Goal: Task Accomplishment & Management: Manage account settings

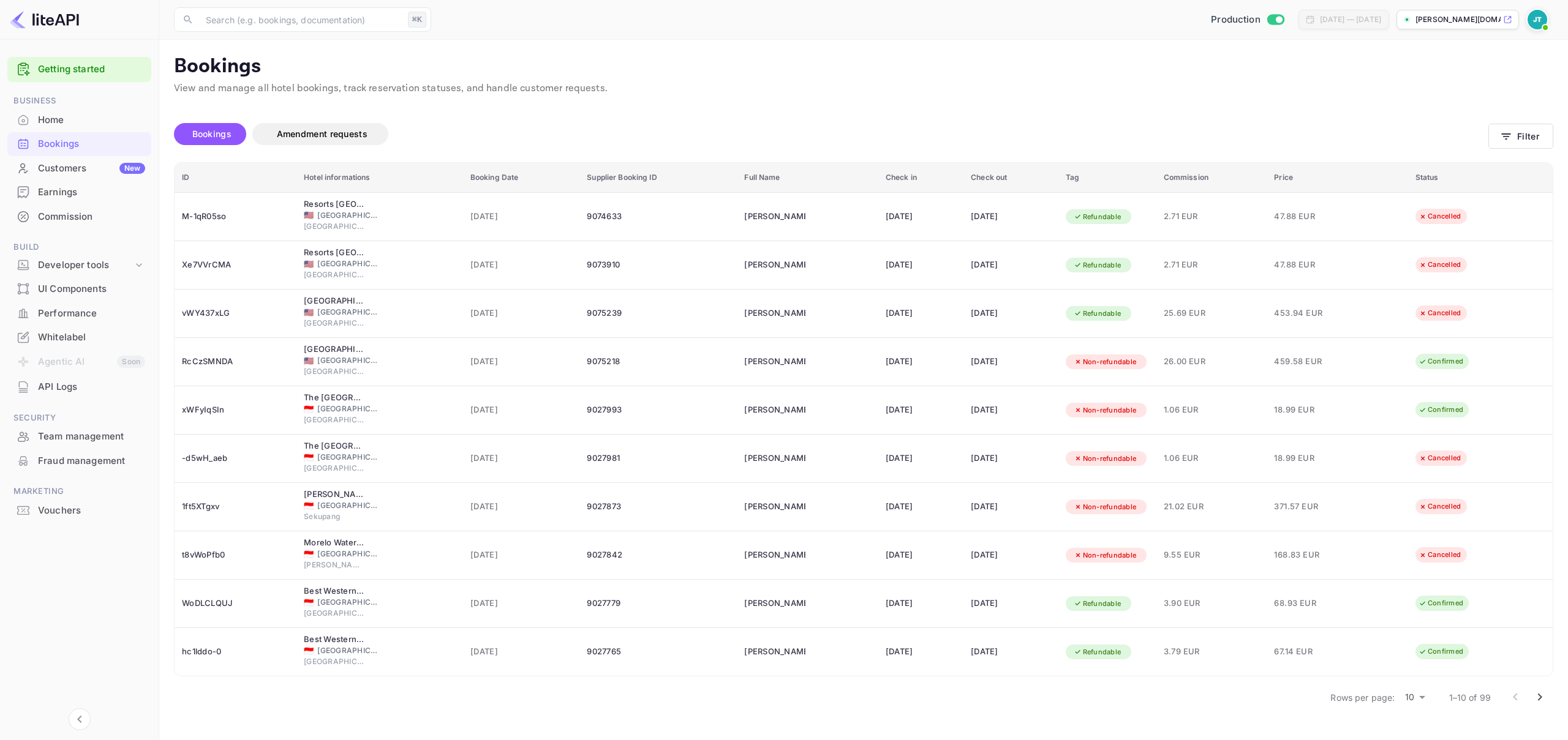
click at [1414, 698] on body "Getting started Business Home Bookings Customers New Earnings Commission Build …" at bounding box center [784, 370] width 1568 height 740
click at [1422, 720] on li "50" at bounding box center [1415, 719] width 31 height 22
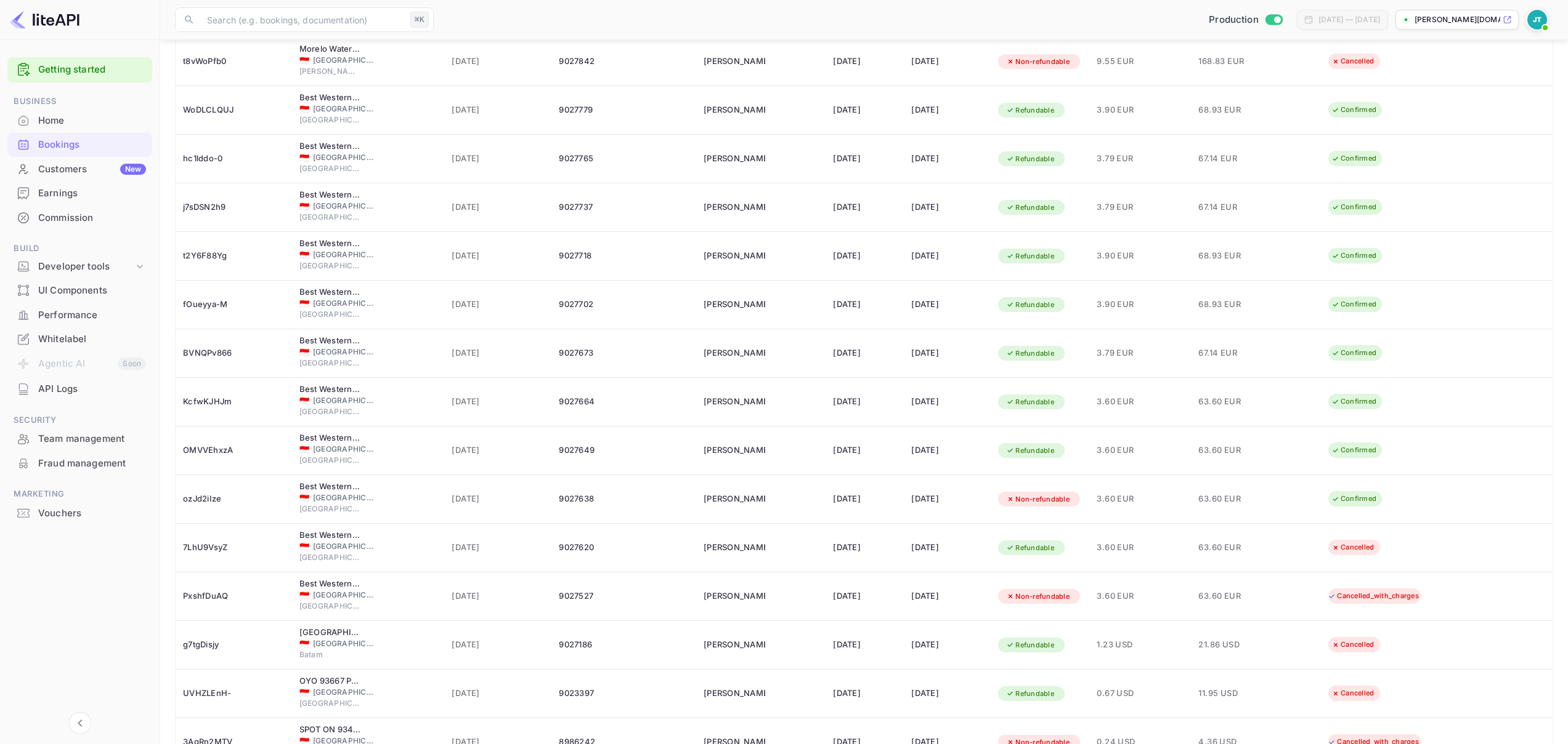
scroll to position [496, 0]
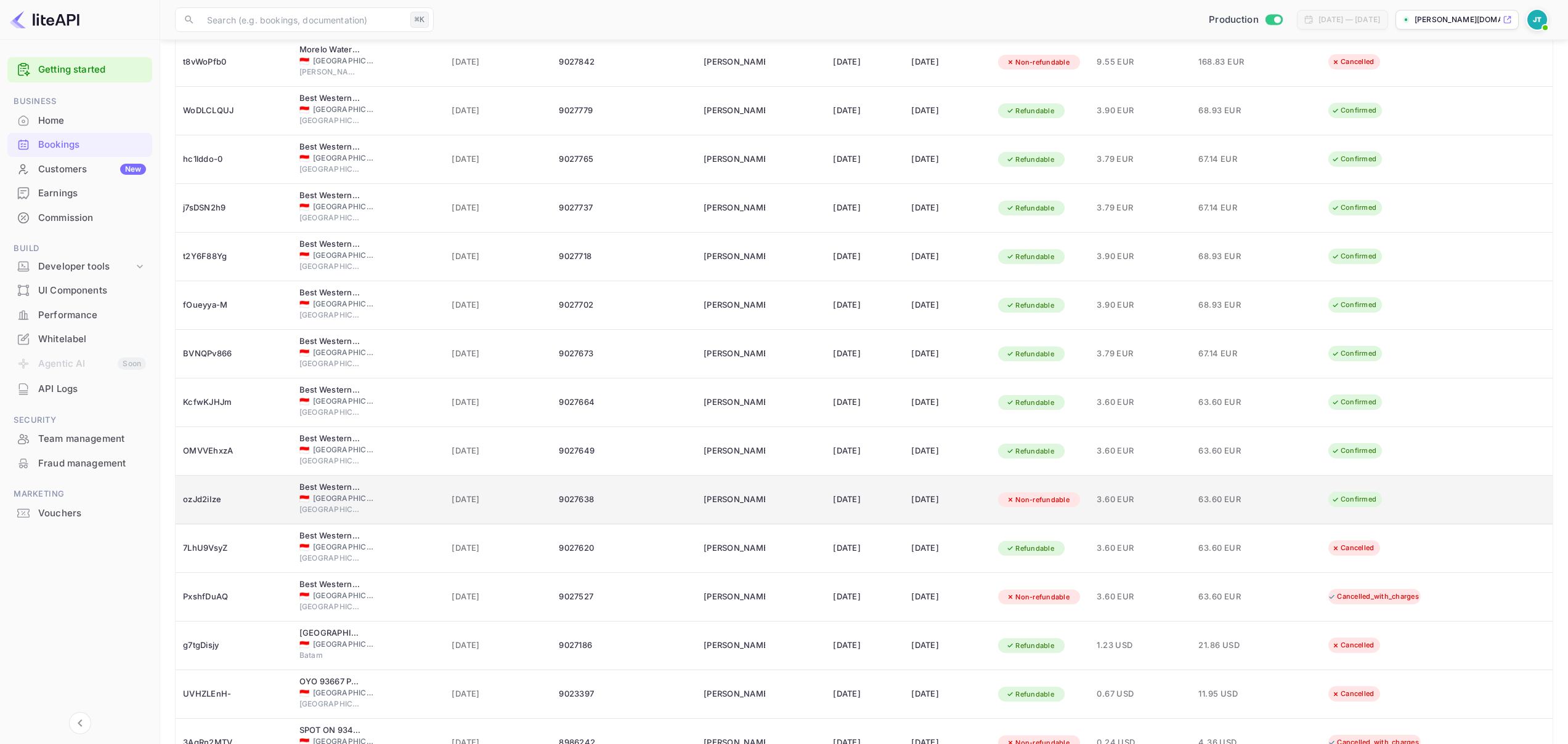
click at [199, 494] on div "ozJd2iIze" at bounding box center [233, 500] width 102 height 20
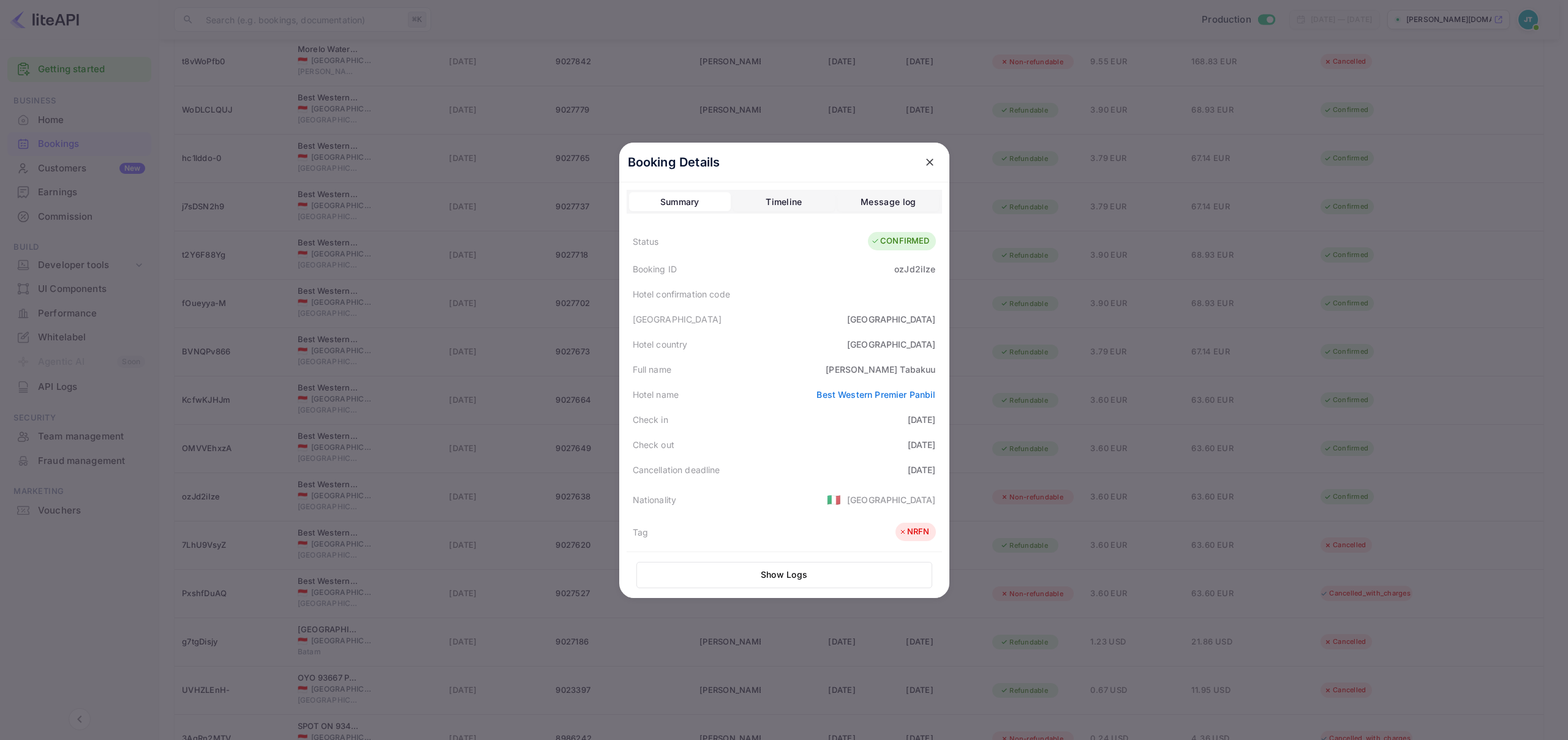
click at [904, 275] on div "Booking ID ozJd2iIze" at bounding box center [784, 269] width 316 height 26
click at [909, 269] on div "ozJd2iIze" at bounding box center [915, 268] width 41 height 13
copy div "ozJd2iIze"
click at [910, 276] on div "Booking ID ozJd2iIze" at bounding box center [784, 269] width 316 height 26
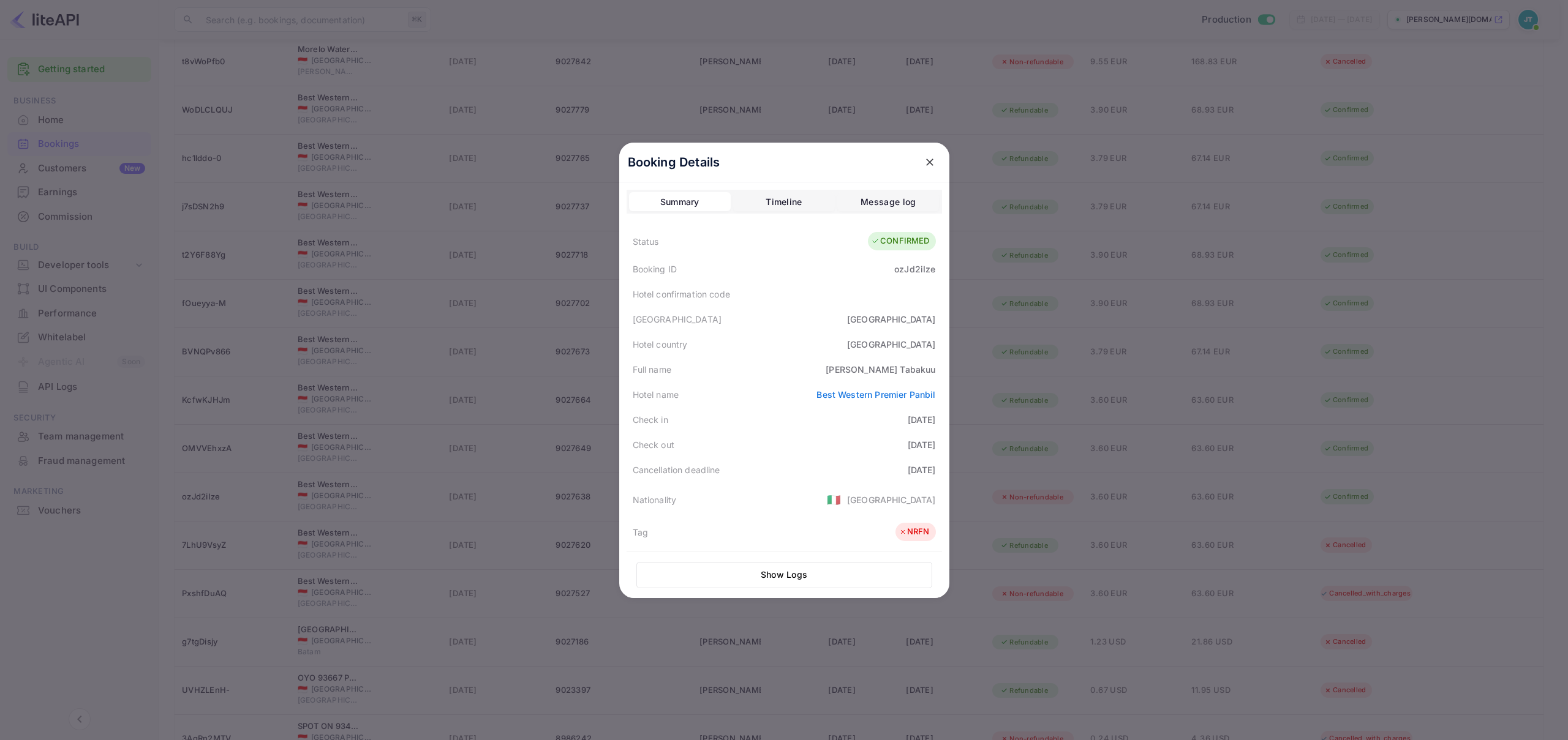
click at [906, 270] on div "ozJd2iIze" at bounding box center [915, 268] width 41 height 13
copy div "ozJd2iIze"
click at [906, 270] on div "ozJd2iIze" at bounding box center [915, 268] width 41 height 13
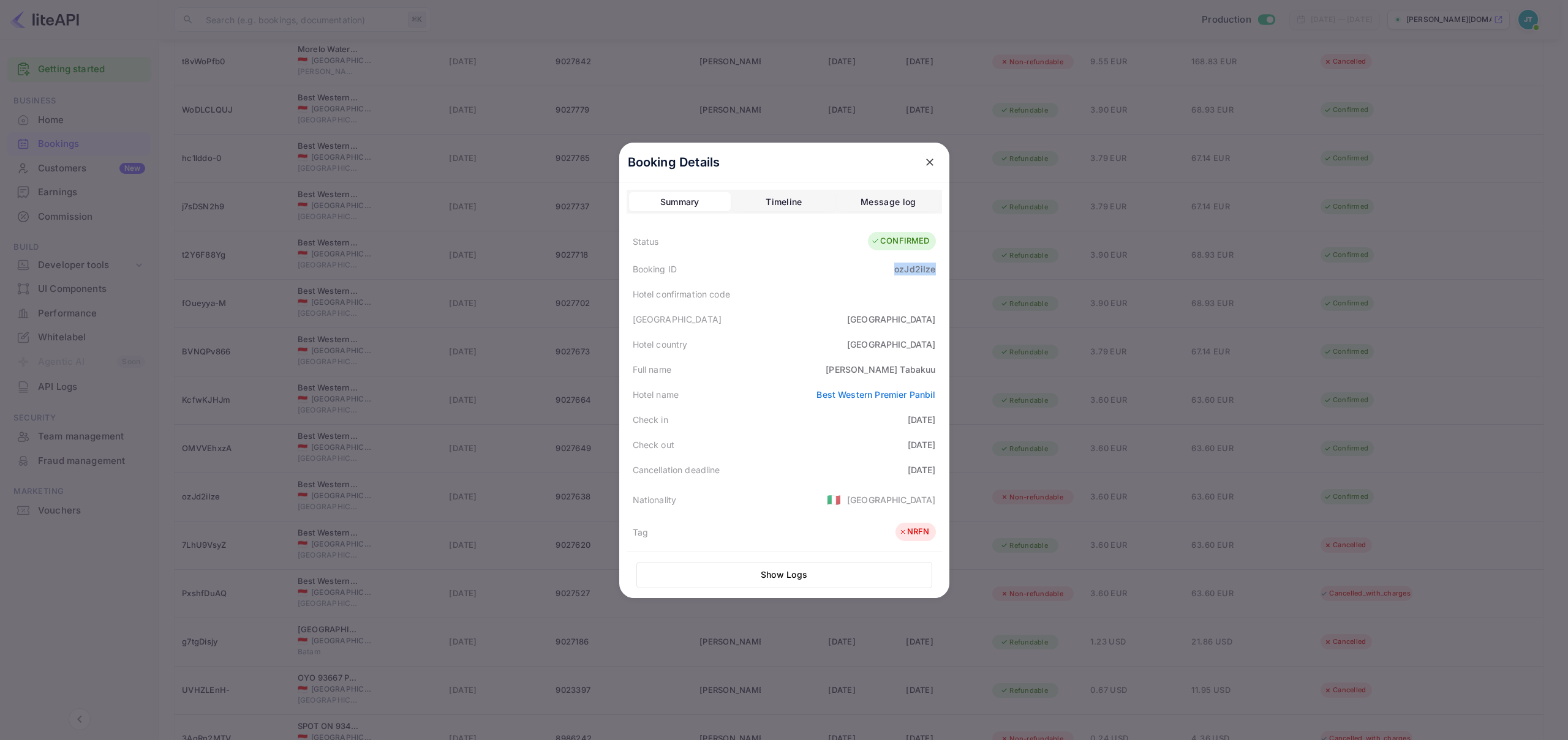
click at [906, 270] on div "ozJd2iIze" at bounding box center [915, 268] width 41 height 13
click at [926, 163] on icon "close" at bounding box center [929, 161] width 7 height 7
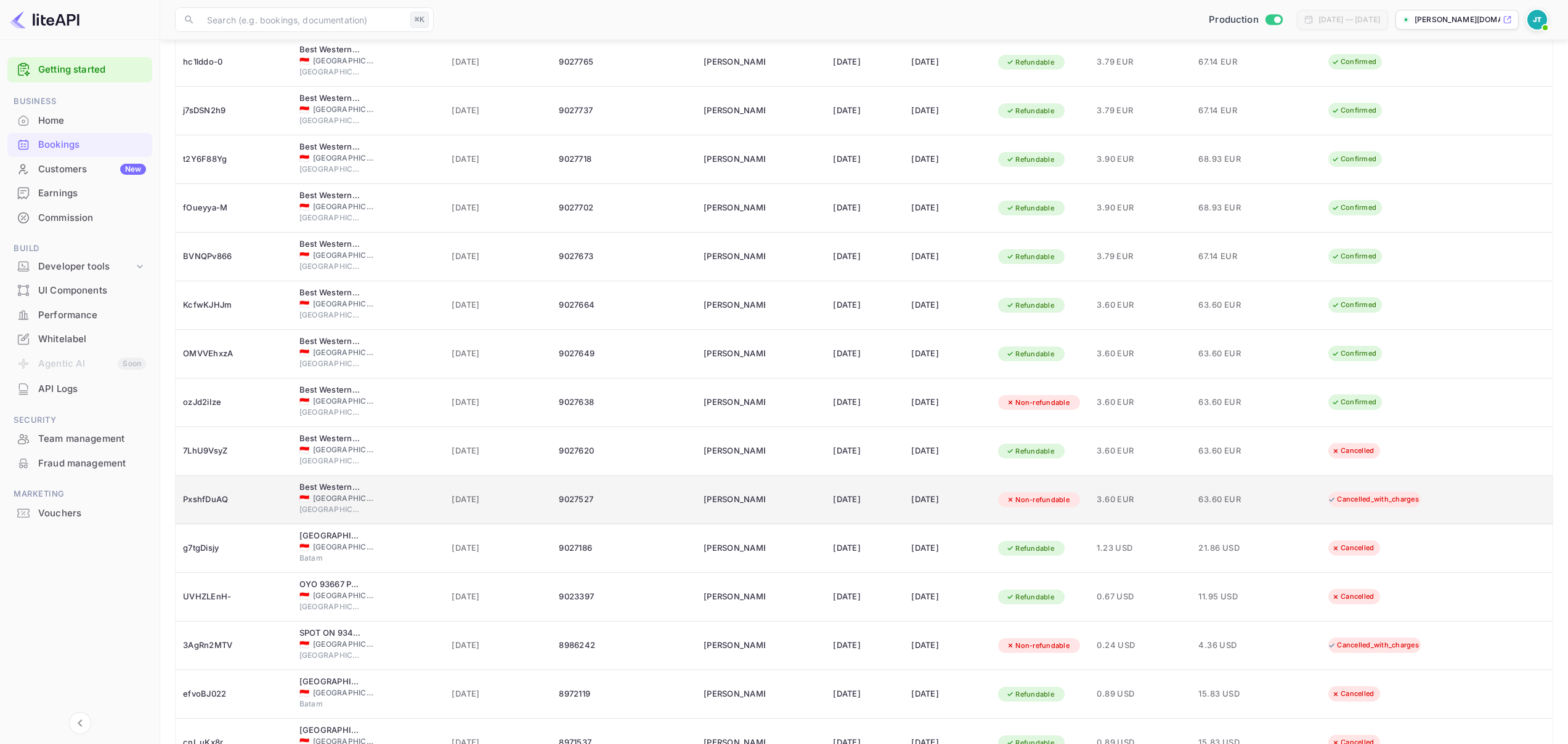
scroll to position [608, 0]
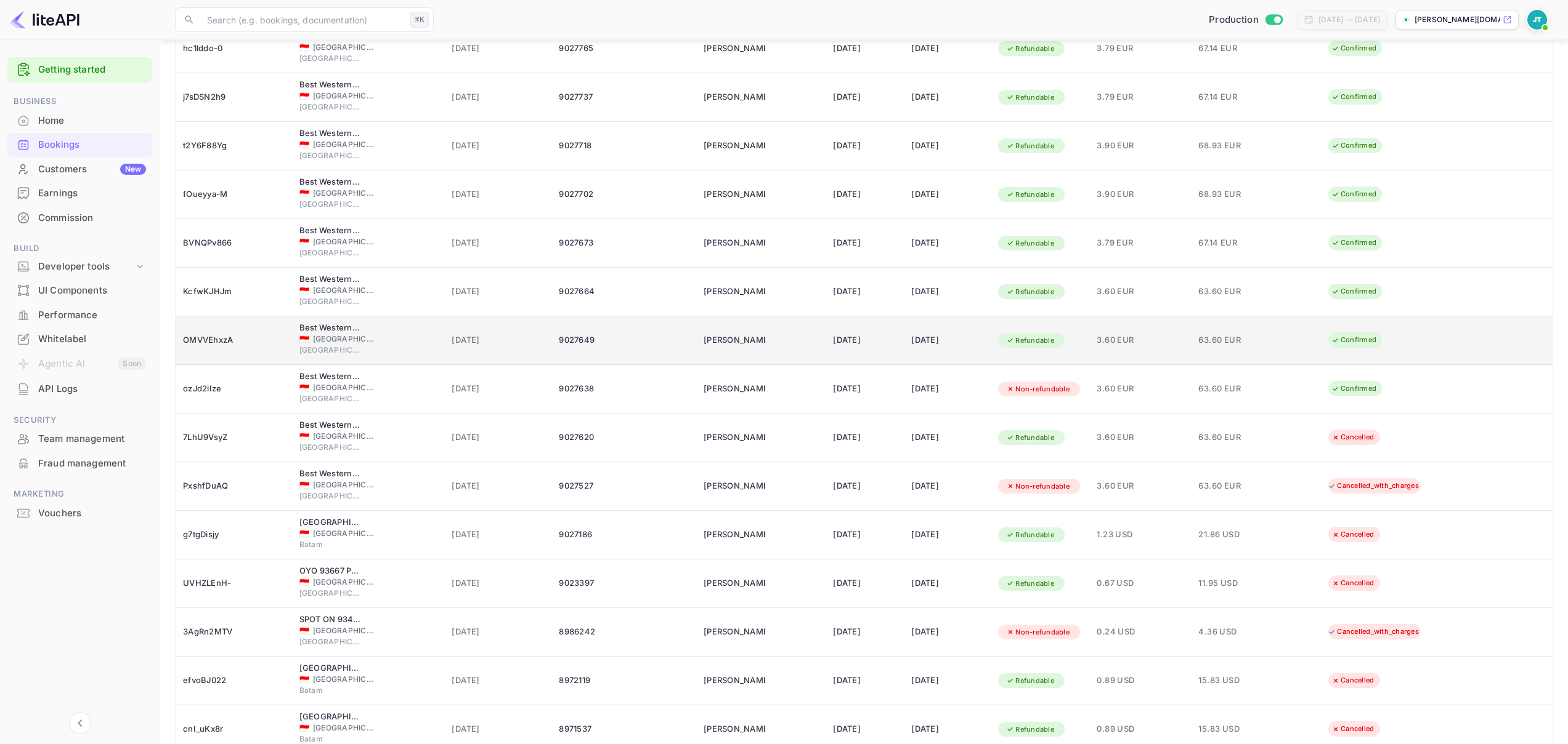
click at [223, 334] on div "OMVVEhxzA" at bounding box center [233, 341] width 102 height 20
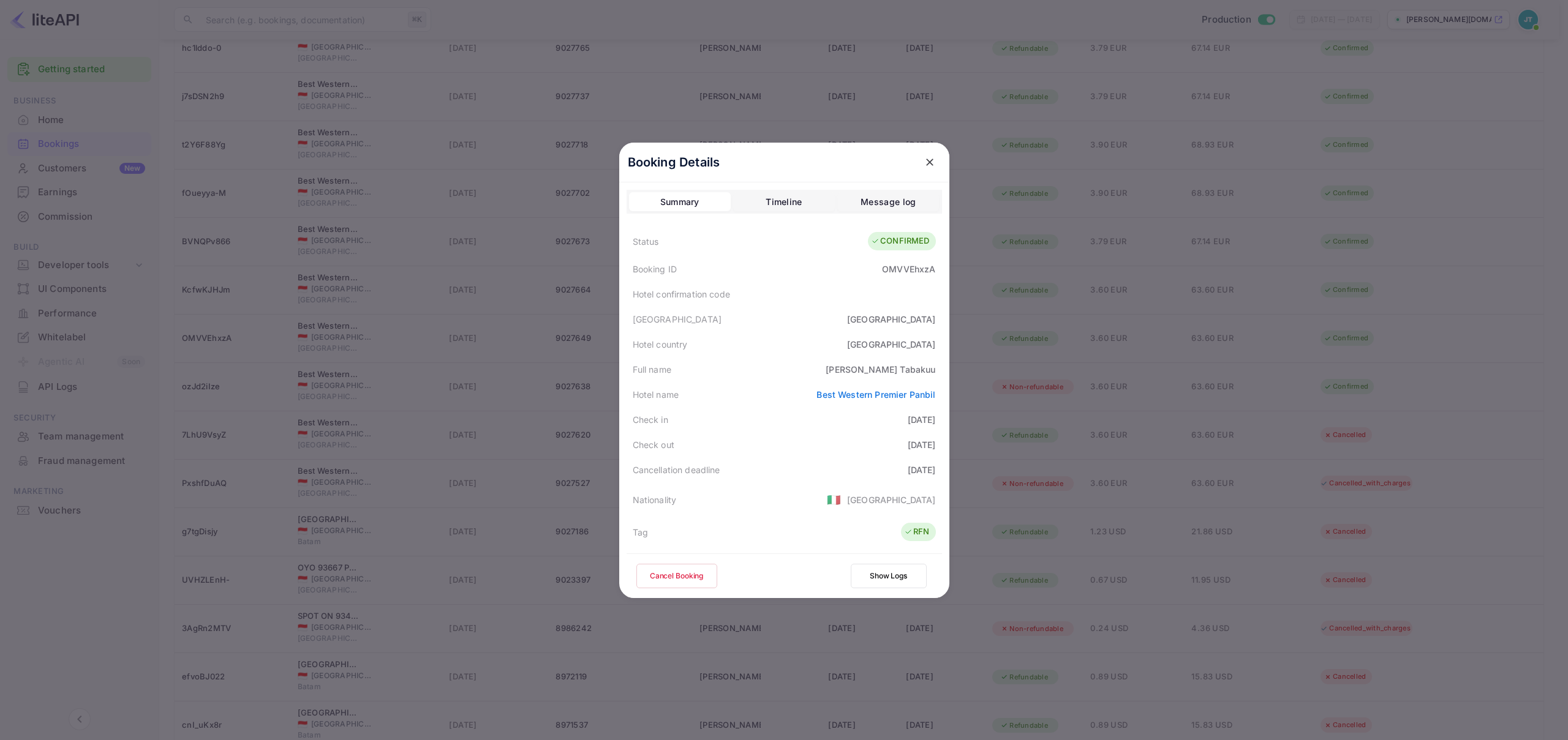
click at [909, 270] on div "OMVVEhxzA" at bounding box center [908, 268] width 53 height 13
copy div "OMVVEhxzA"
click at [924, 168] on icon "close" at bounding box center [930, 162] width 12 height 12
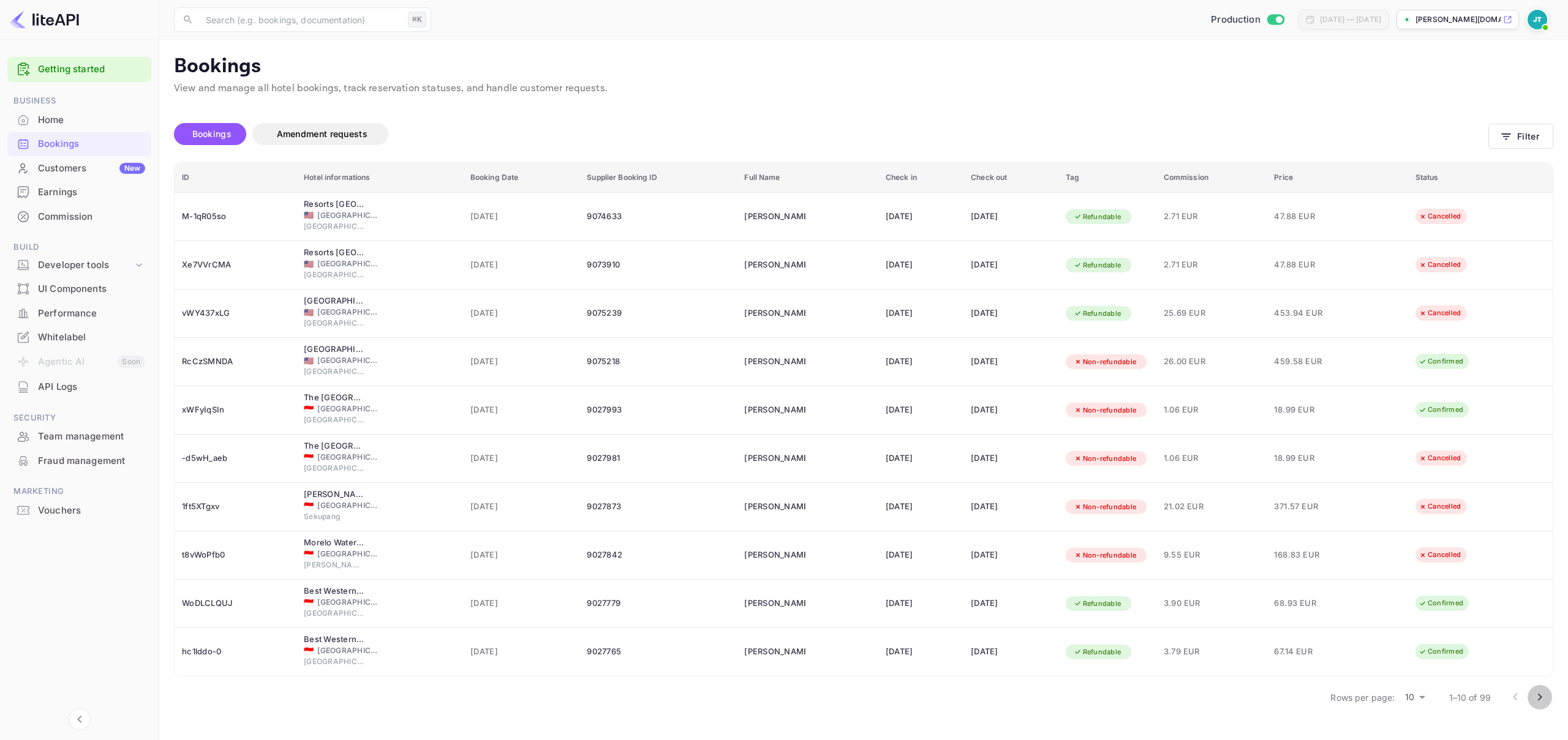
click at [1540, 698] on icon "Go to next page" at bounding box center [1540, 697] width 4 height 7
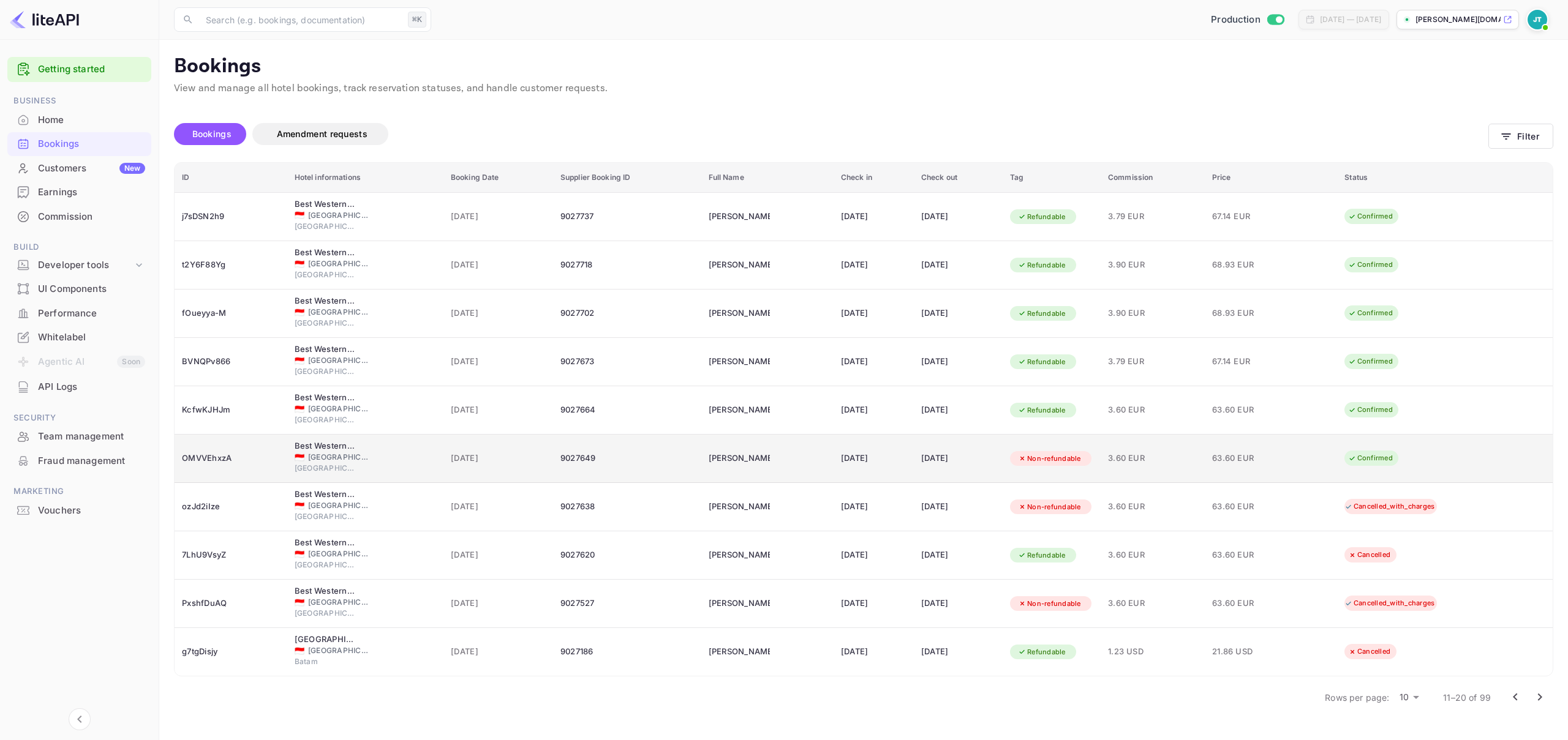
click at [205, 458] on div "OMVVEhxzA" at bounding box center [231, 459] width 98 height 20
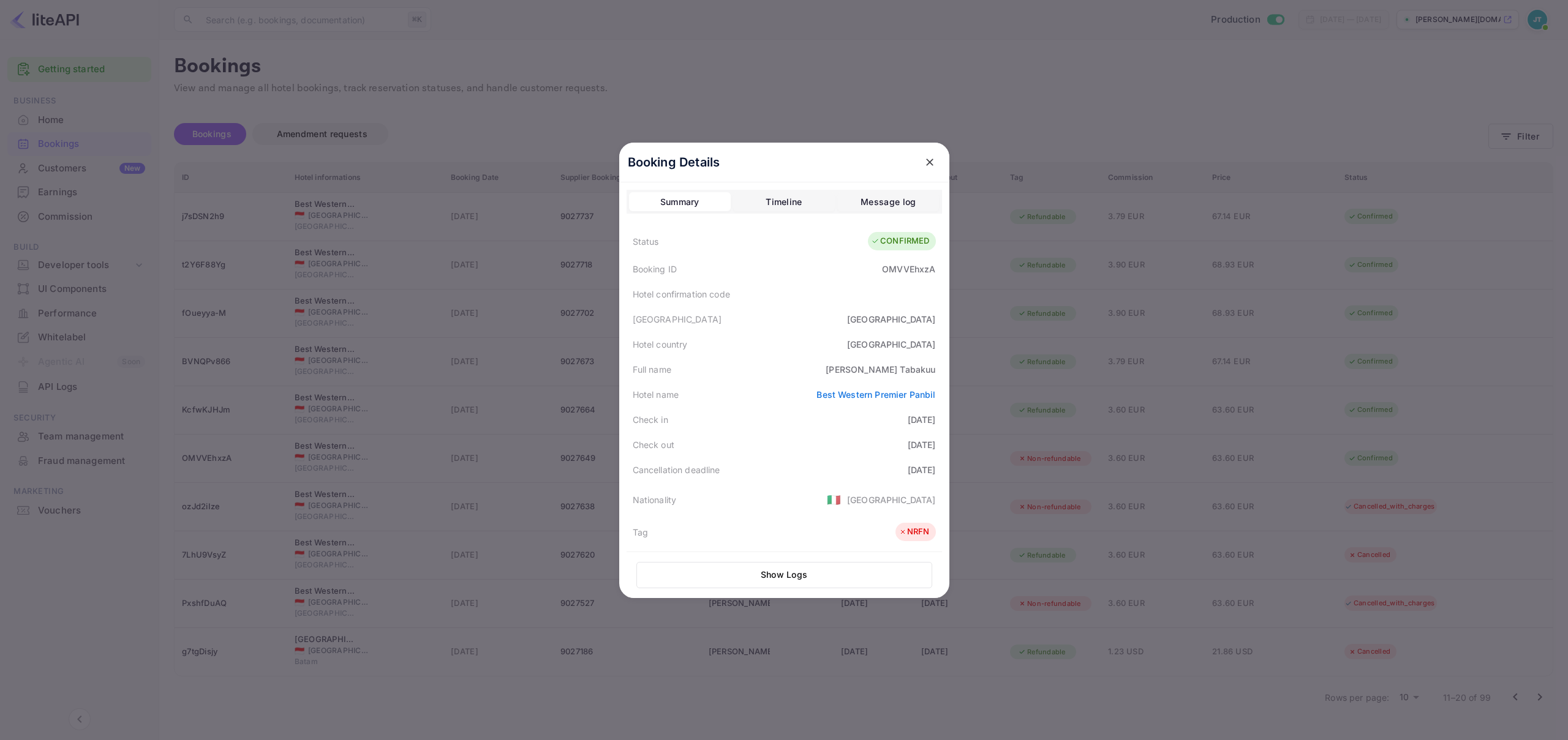
click at [890, 269] on div "OMVVEhxzA" at bounding box center [908, 268] width 53 height 13
copy div "OMVVEhxzA"
click at [906, 270] on div "OMVVEhxzA" at bounding box center [908, 268] width 53 height 13
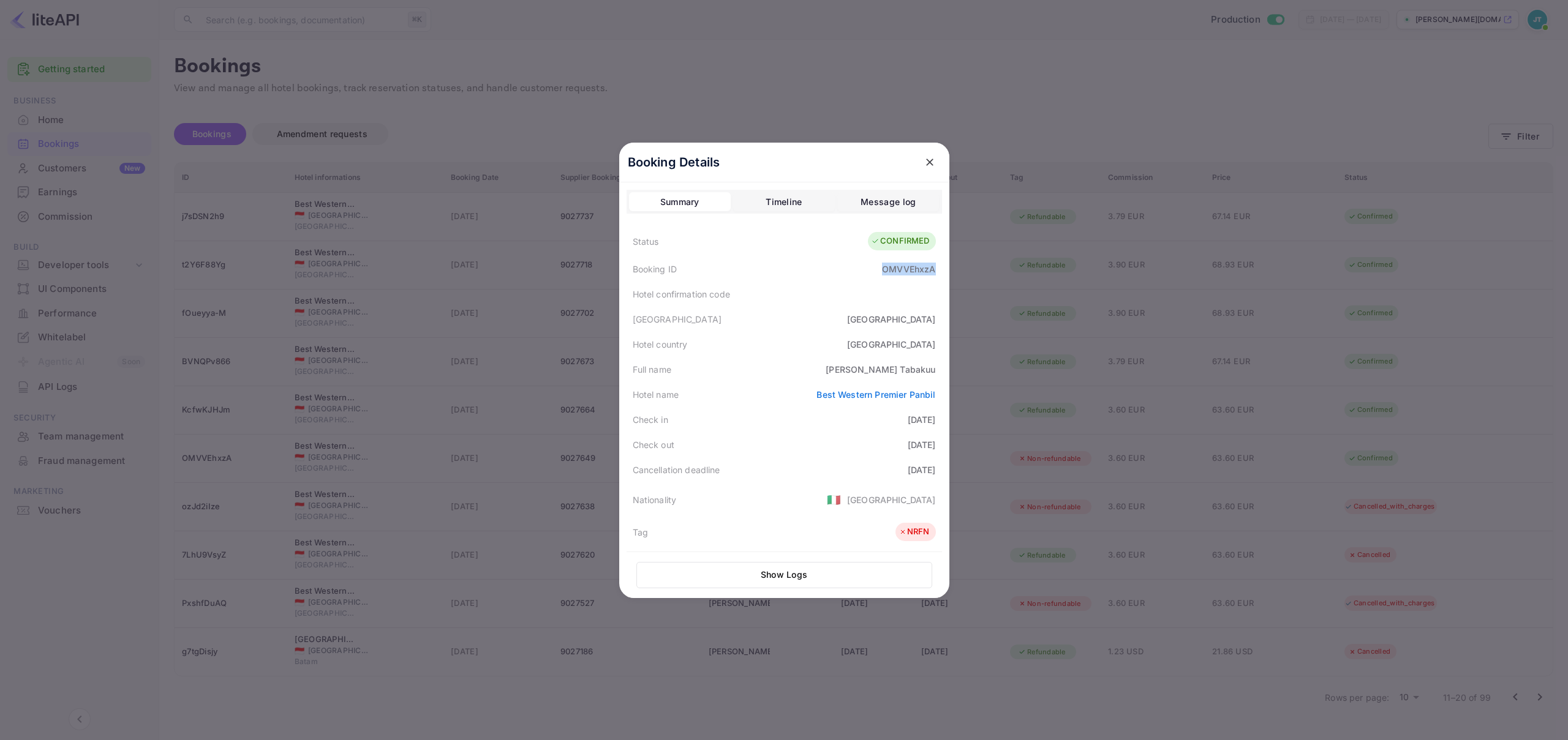
click at [924, 163] on icon "close" at bounding box center [930, 162] width 12 height 12
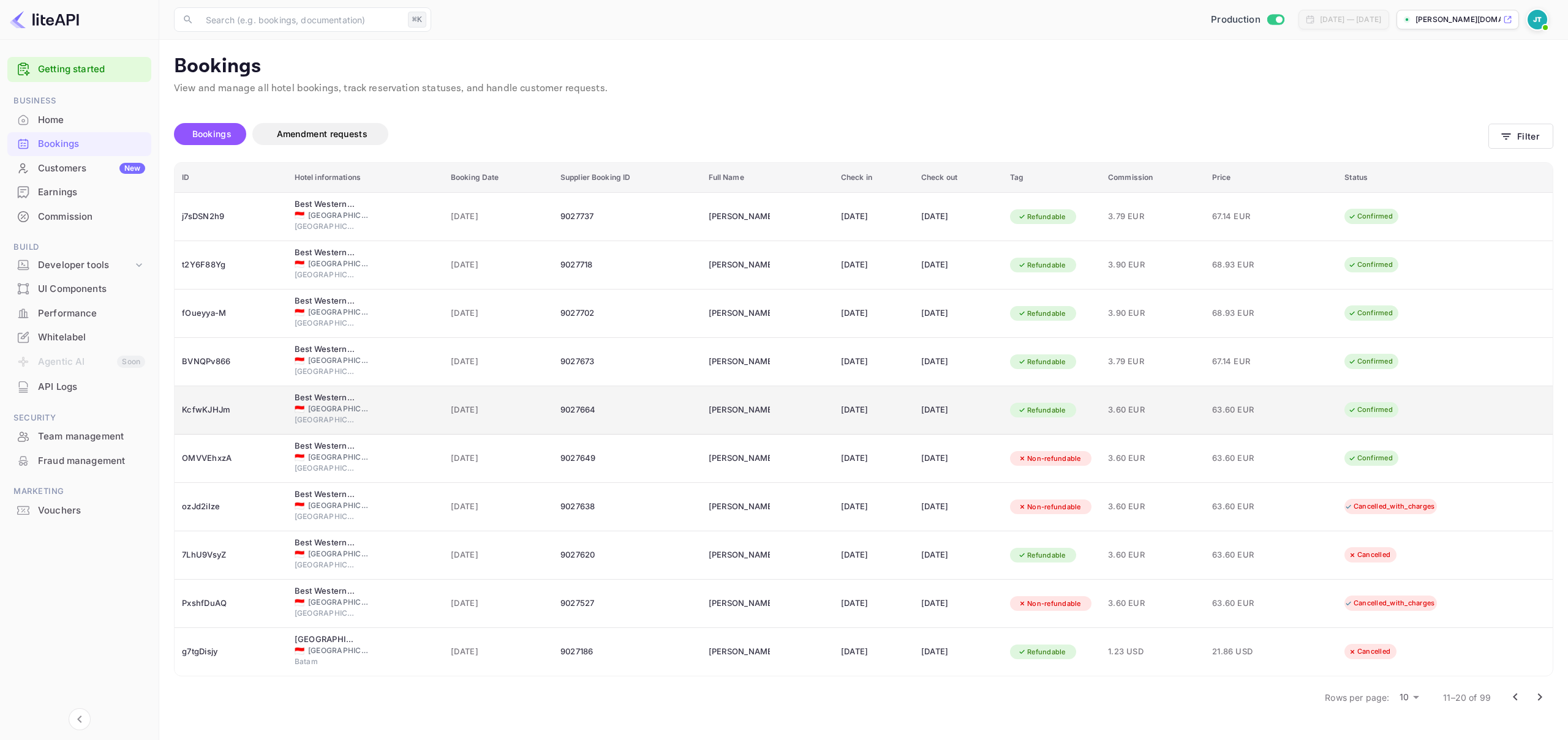
click at [221, 417] on div "KcfwKJHJm" at bounding box center [231, 411] width 98 height 20
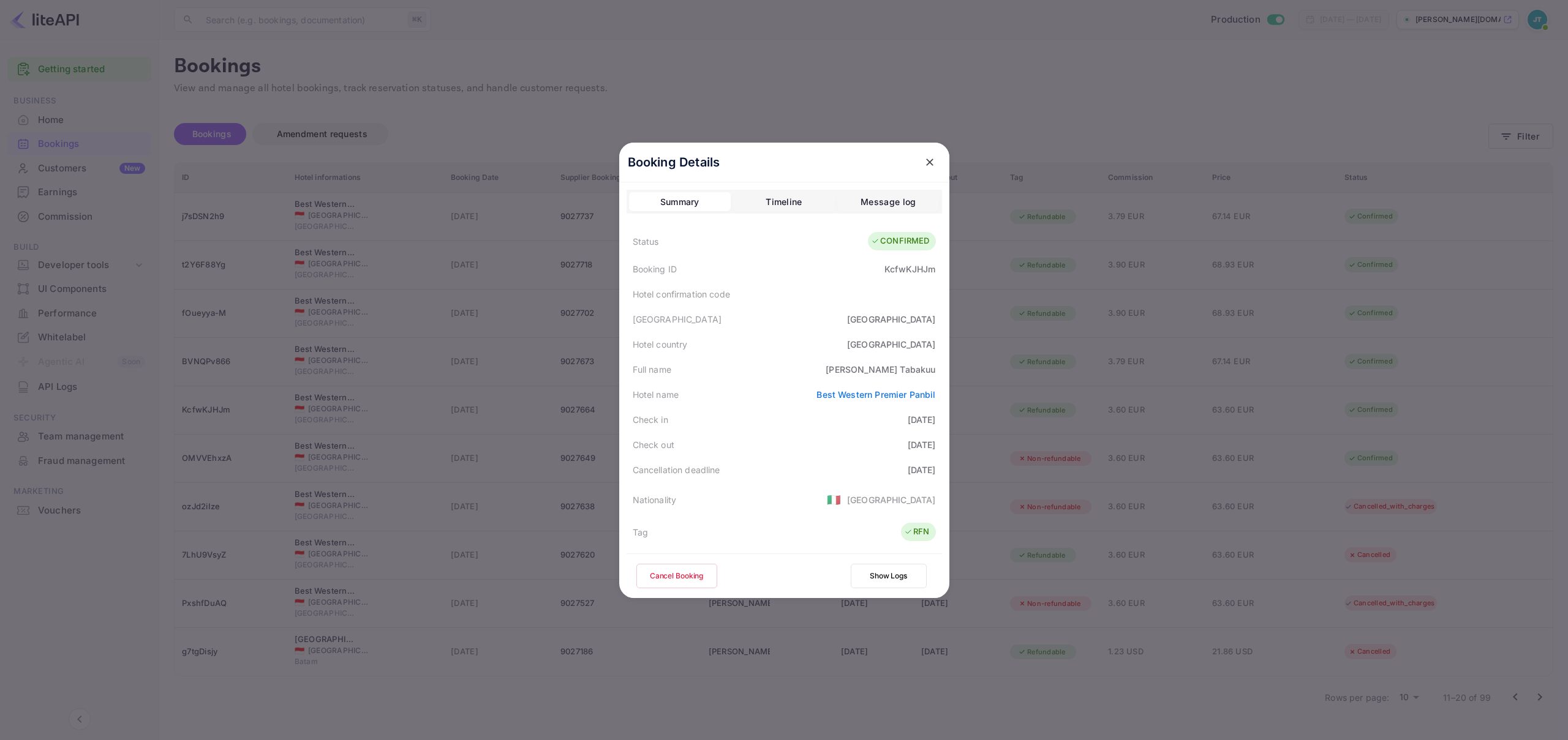
click at [928, 271] on div "KcfwKJHJm" at bounding box center [910, 268] width 51 height 13
click at [914, 266] on div "KcfwKJHJm" at bounding box center [910, 268] width 51 height 13
copy div "KcfwKJHJm"
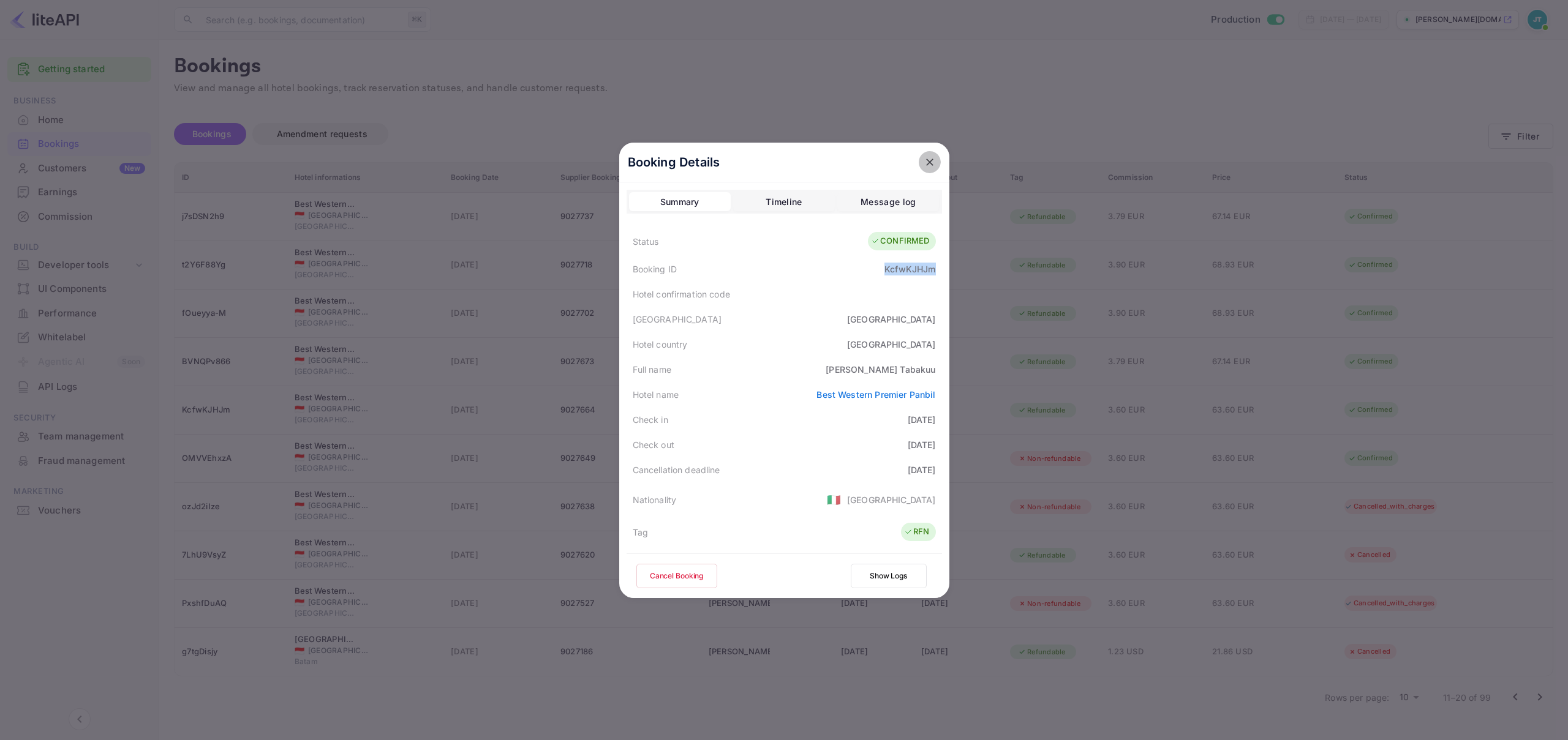
click at [924, 163] on icon "close" at bounding box center [930, 162] width 12 height 12
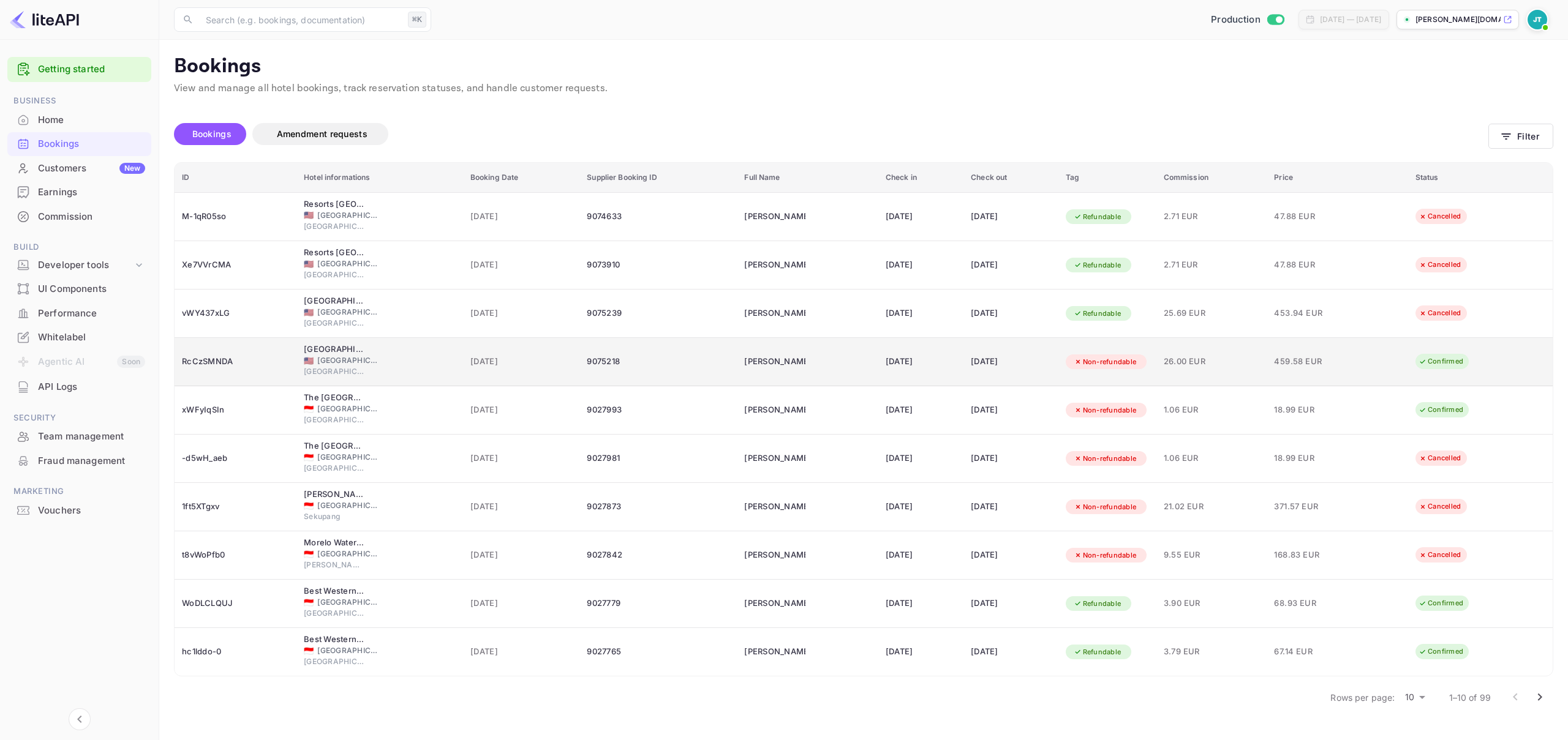
click at [203, 364] on div "RcCzSMNDA" at bounding box center [235, 362] width 107 height 20
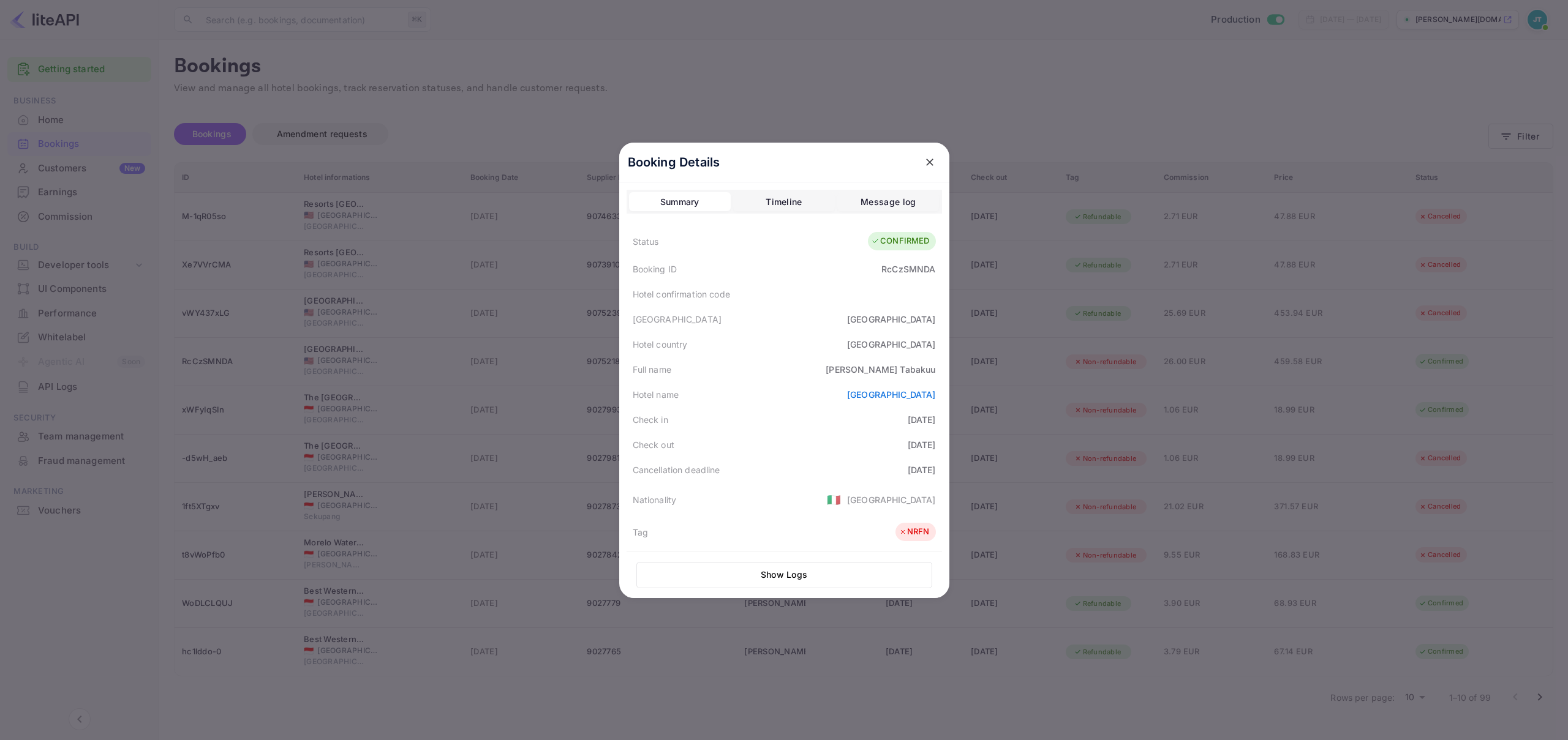
click at [898, 269] on div "RcCzSMNDA" at bounding box center [908, 268] width 54 height 13
copy div "RcCzSMNDA"
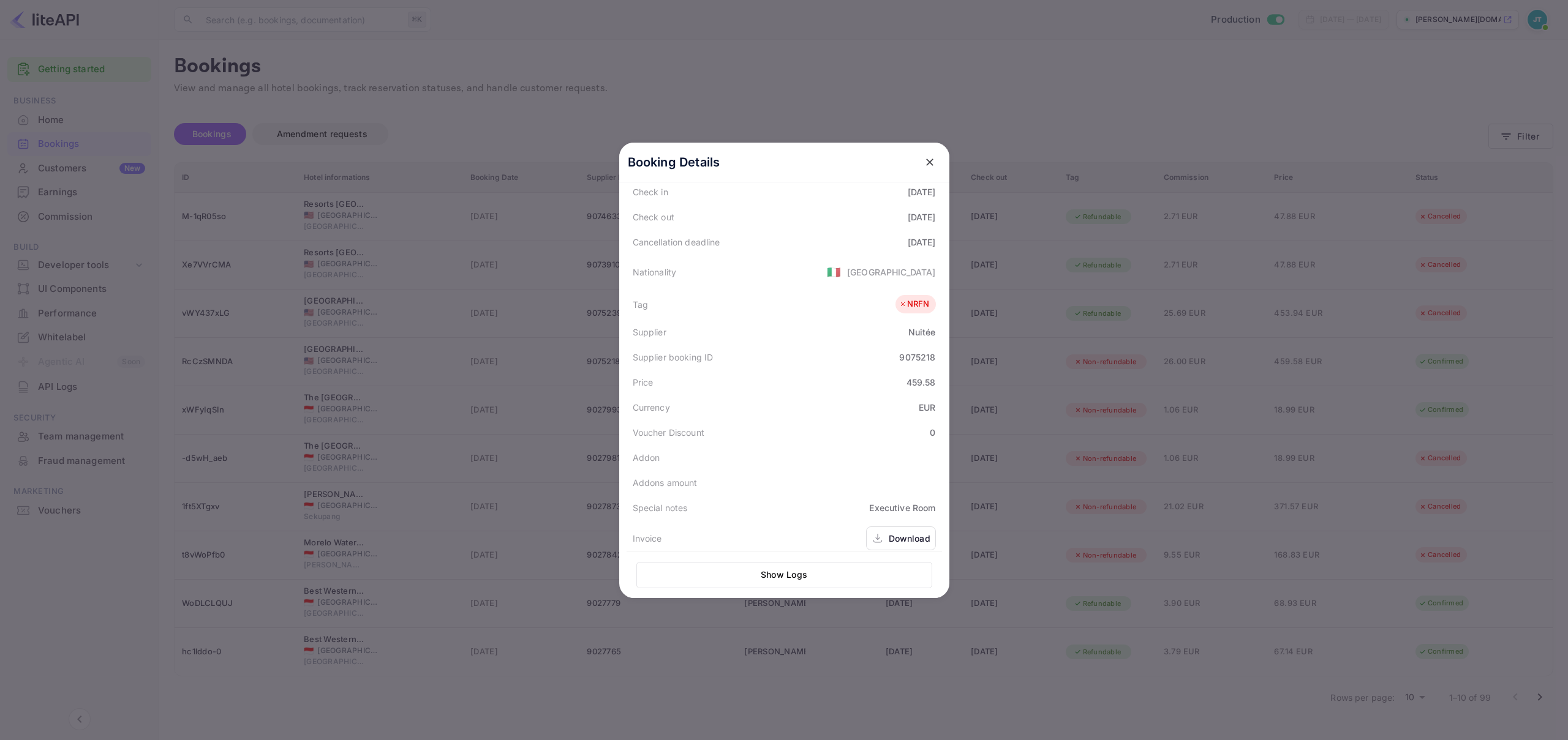
scroll to position [214, 0]
click at [906, 399] on div "459.58" at bounding box center [921, 396] width 29 height 13
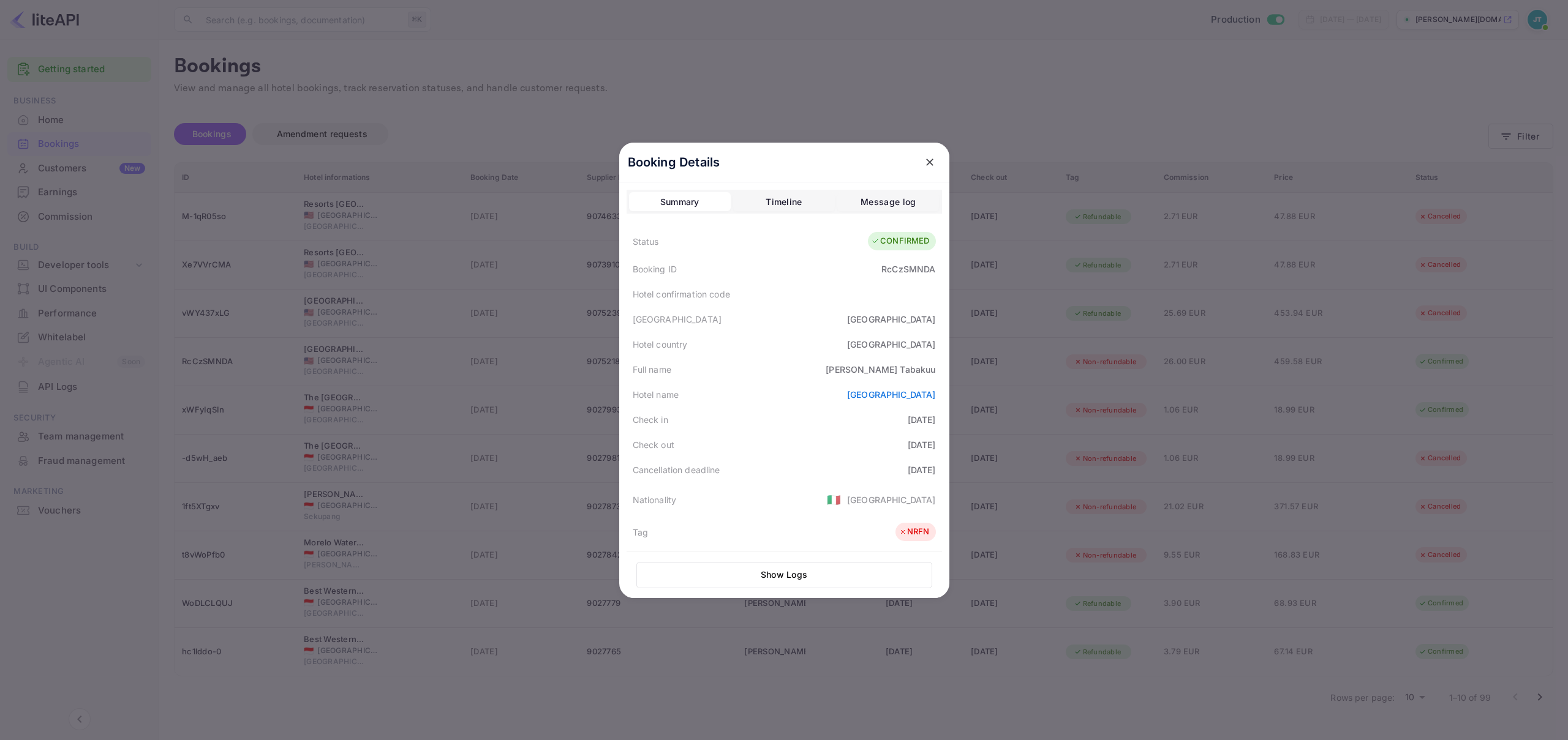
scroll to position [274, 0]
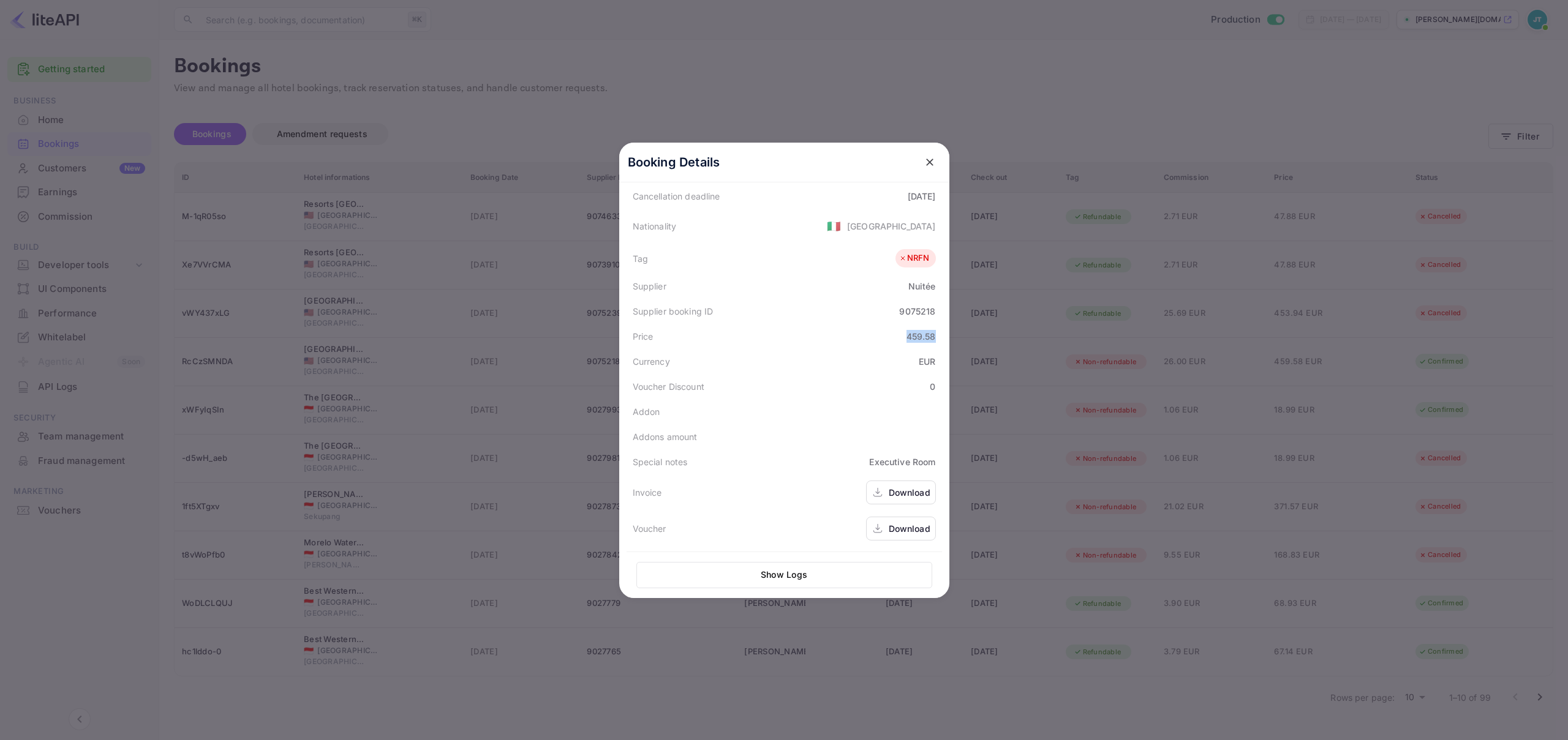
click at [934, 167] on button "close" at bounding box center [930, 162] width 22 height 22
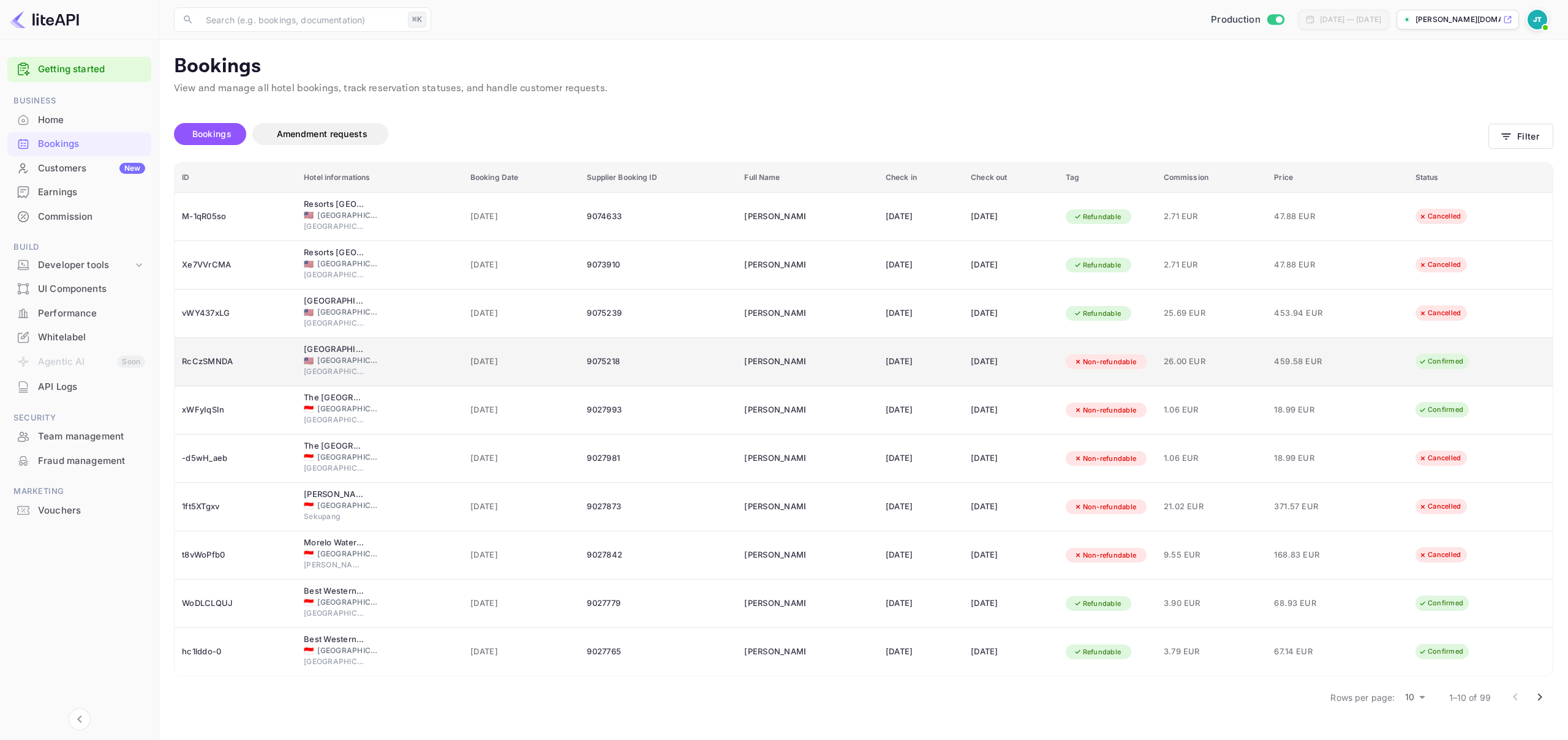
click at [203, 362] on div "RcCzSMNDA" at bounding box center [235, 362] width 107 height 20
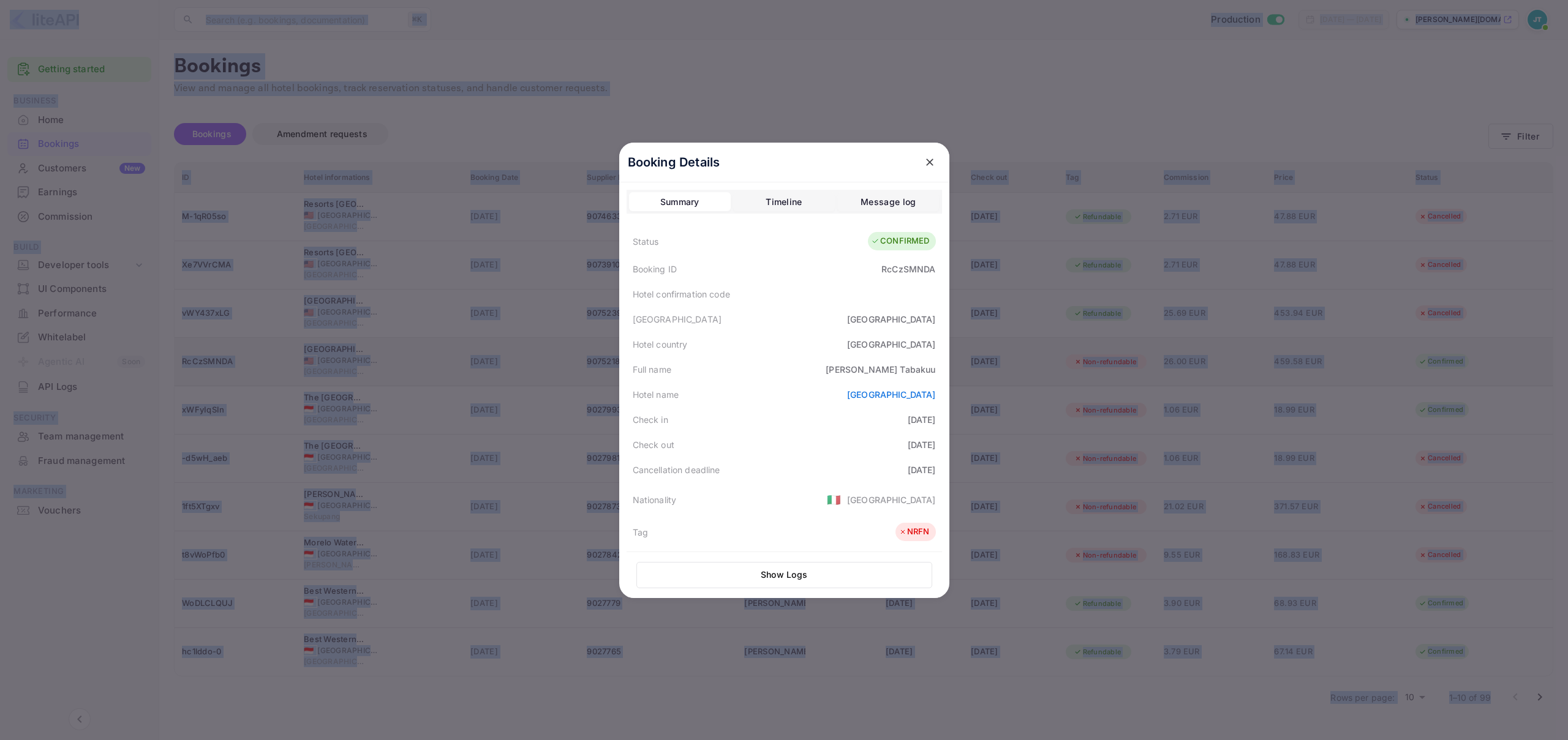
click at [203, 362] on div at bounding box center [784, 370] width 1568 height 740
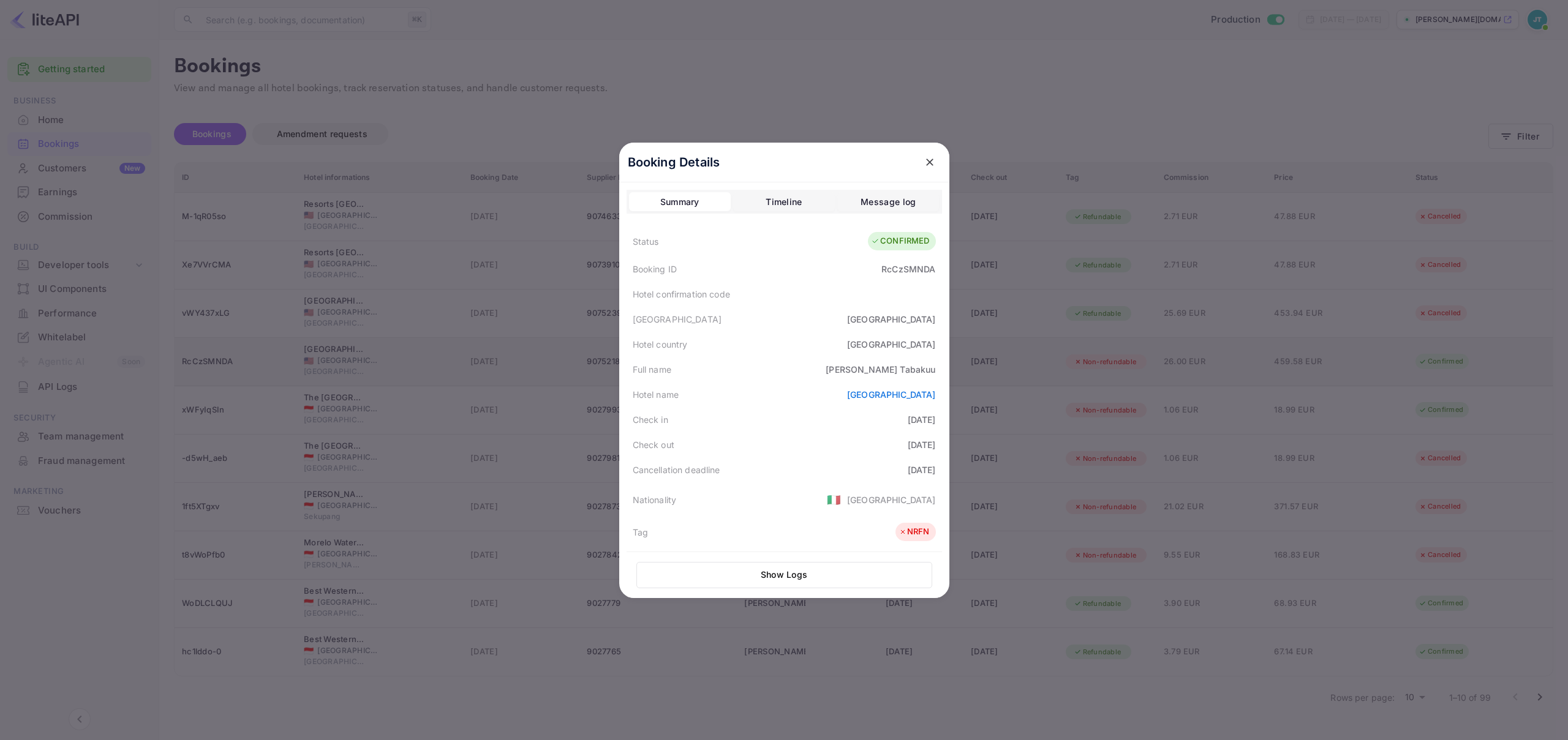
click at [203, 362] on div at bounding box center [784, 370] width 1568 height 740
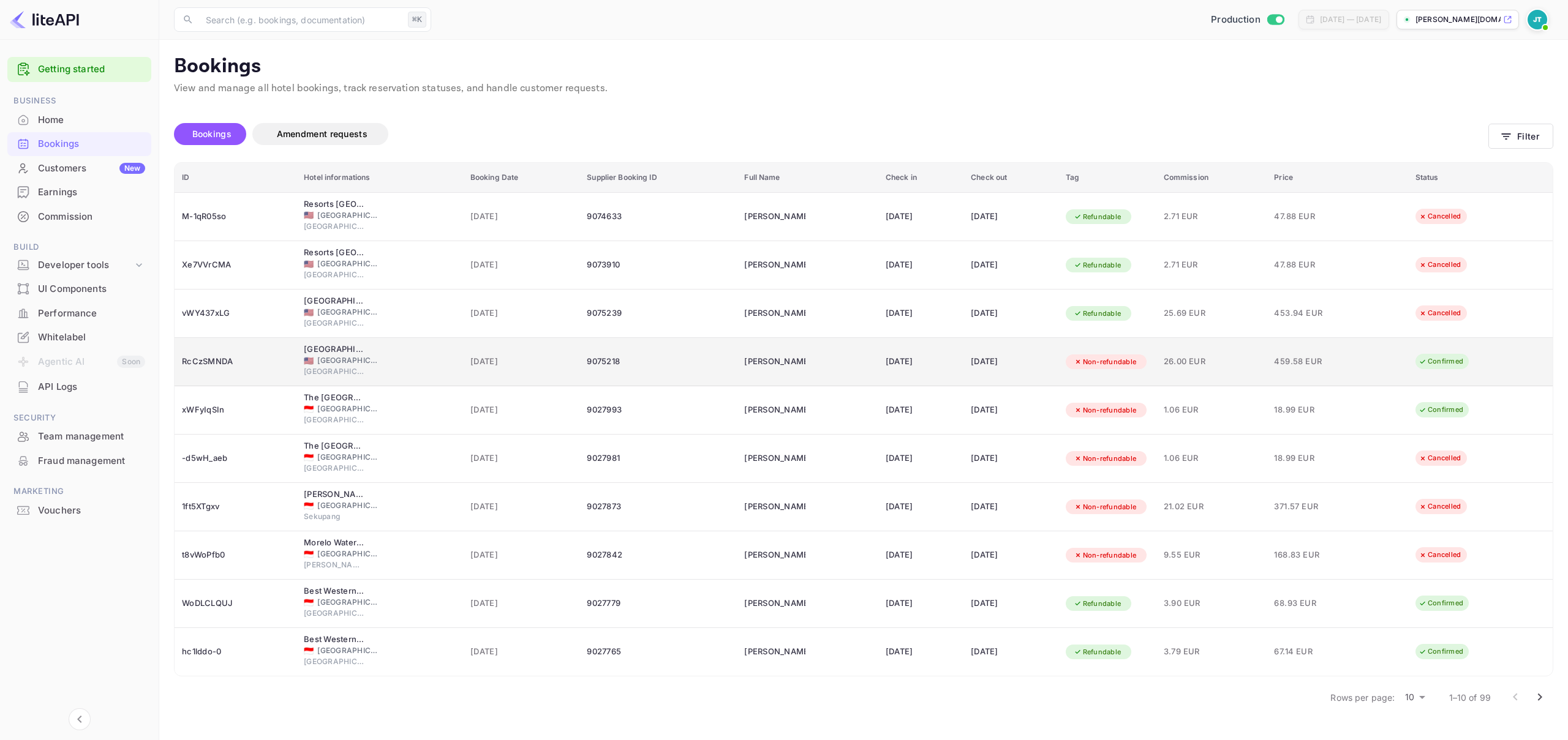
click at [203, 362] on div "RcCzSMNDA" at bounding box center [235, 362] width 107 height 20
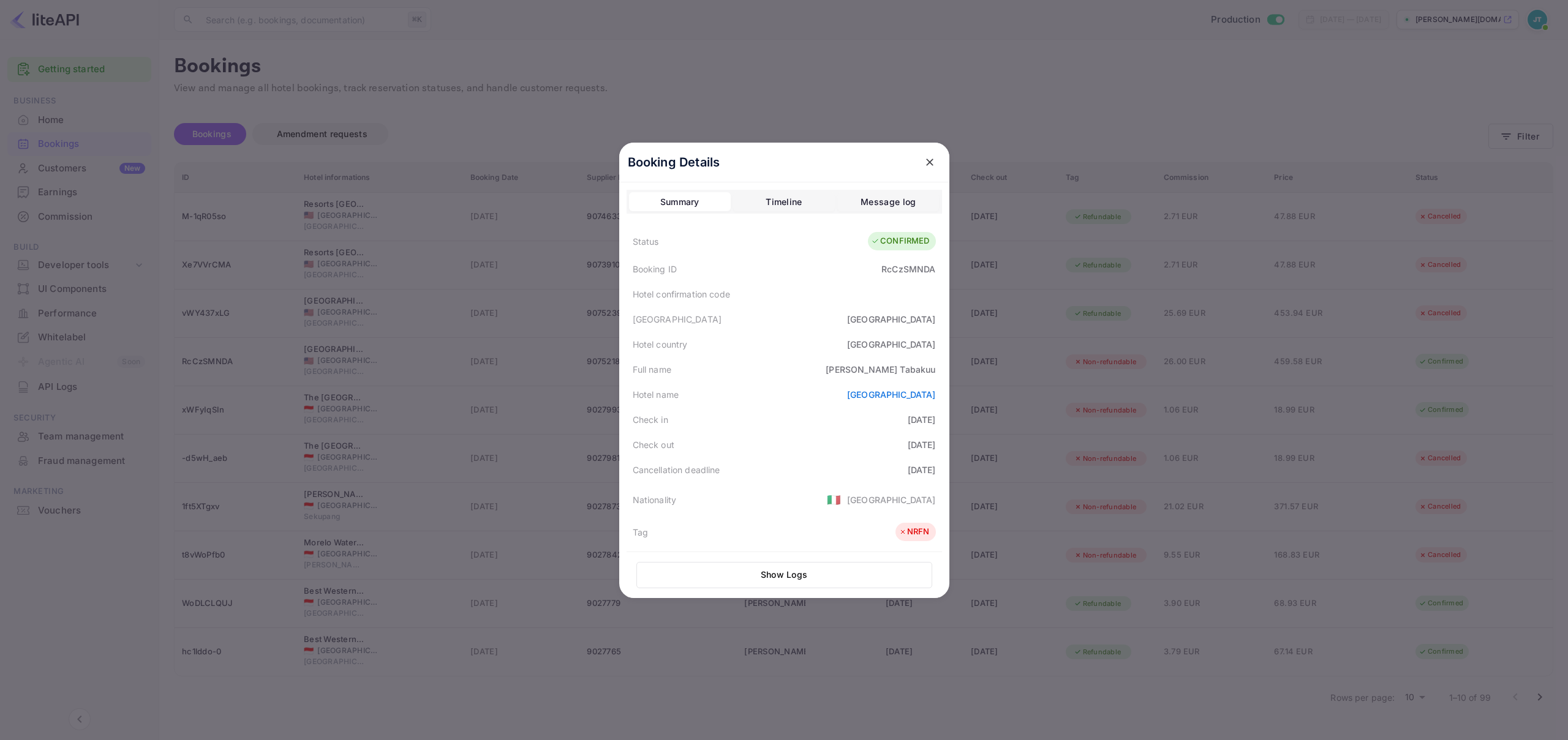
click at [901, 267] on div "RcCzSMNDA" at bounding box center [908, 268] width 54 height 13
copy div "RcCzSMNDA"
click at [889, 265] on div "RcCzSMNDA" at bounding box center [908, 268] width 54 height 13
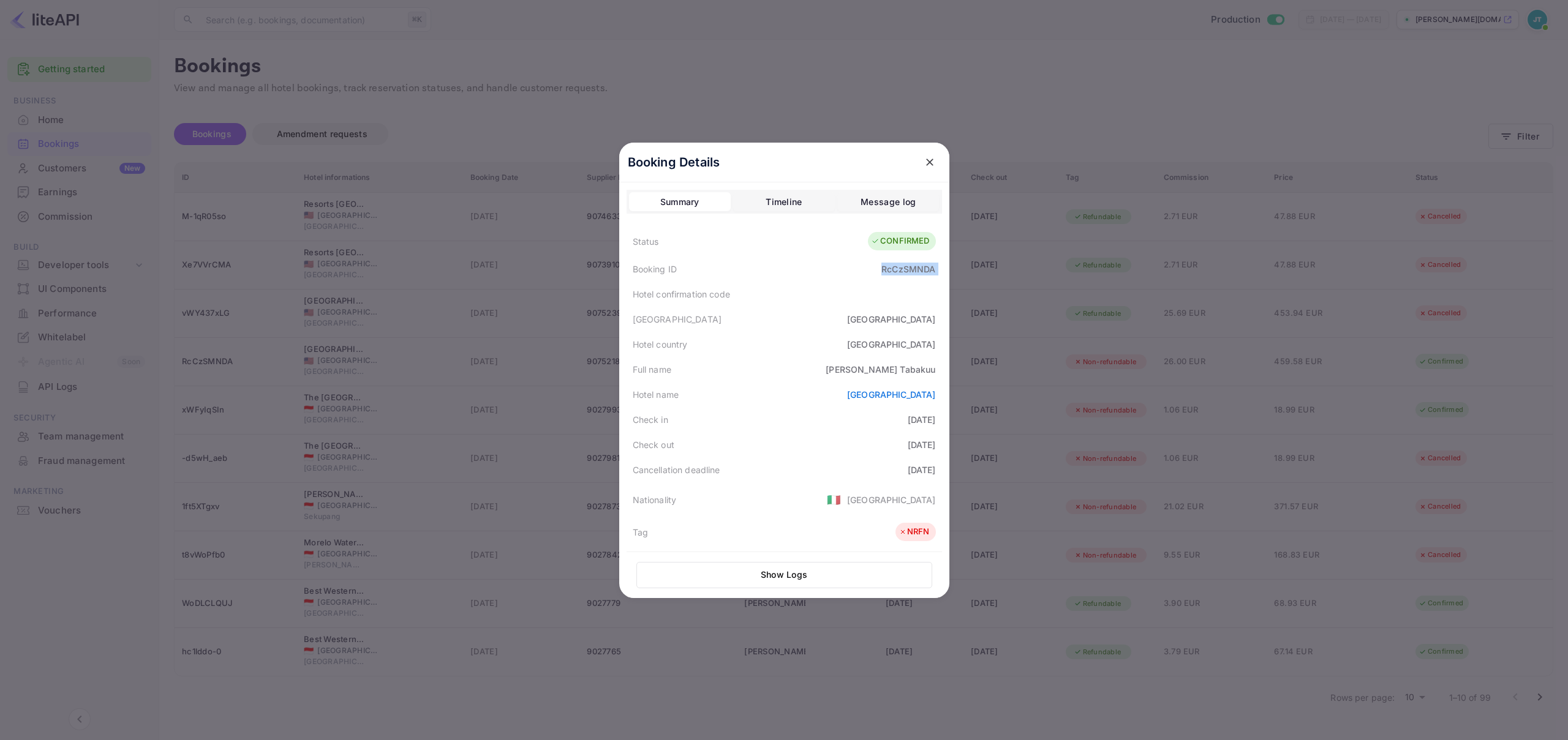
click at [889, 265] on div "RcCzSMNDA" at bounding box center [908, 268] width 54 height 13
click at [907, 269] on div "RcCzSMNDA" at bounding box center [908, 268] width 54 height 13
copy div "RcCzSMNDA"
click at [924, 162] on icon "close" at bounding box center [930, 162] width 12 height 12
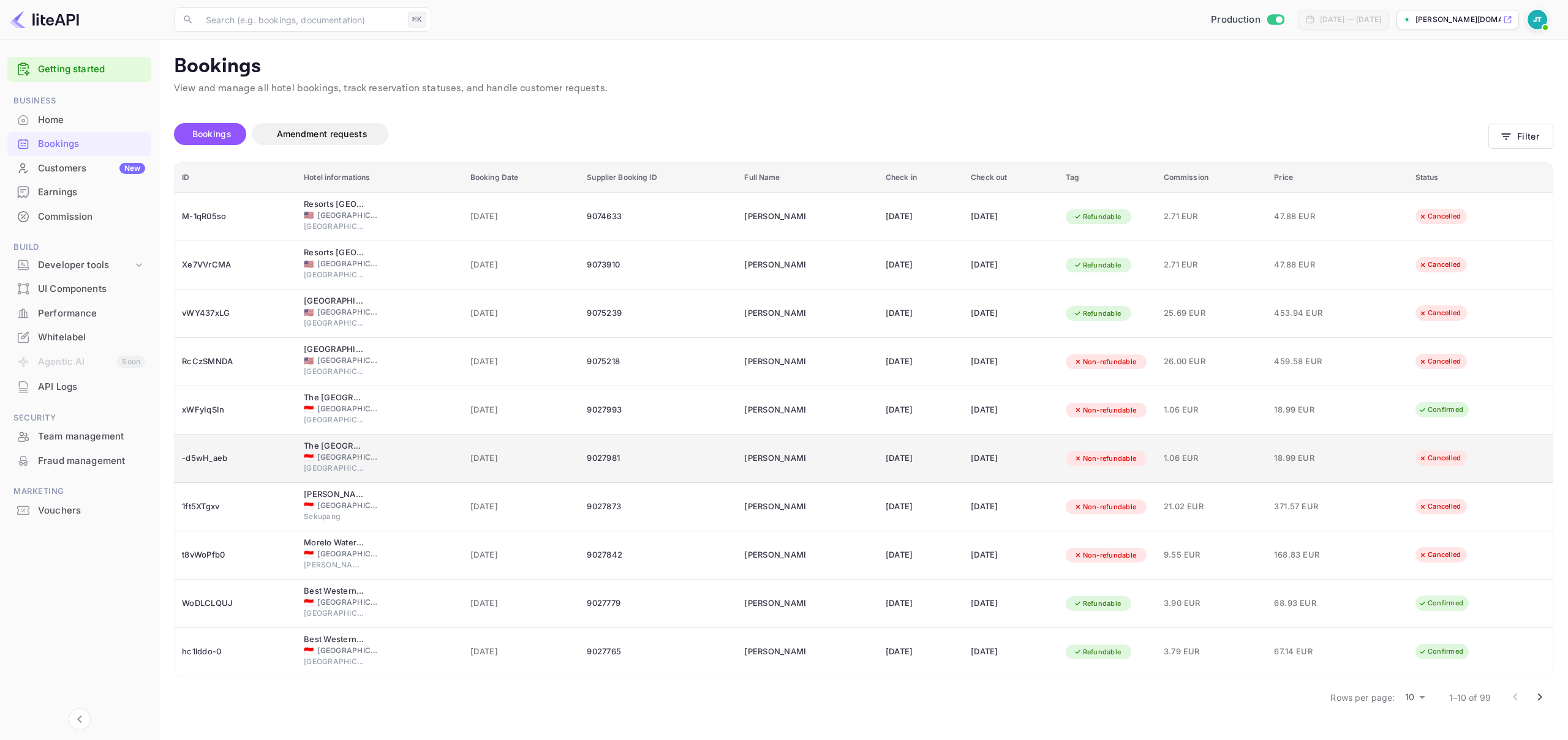
click at [379, 456] on div "🇮🇩 [GEOGRAPHIC_DATA]" at bounding box center [379, 457] width 152 height 11
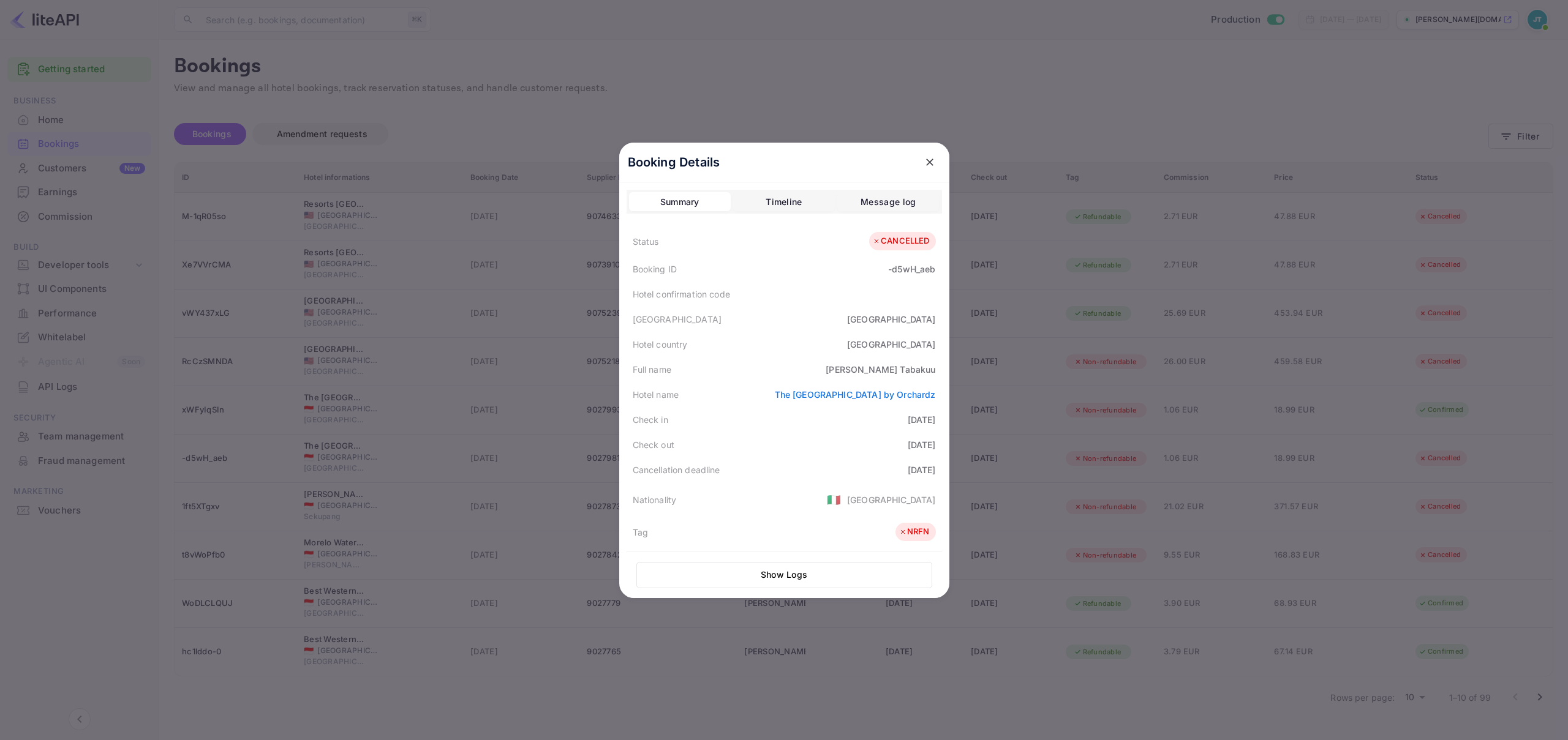
click at [900, 269] on div "-d5wH_aeb" at bounding box center [912, 268] width 47 height 13
copy div "-d5wH_aeb"
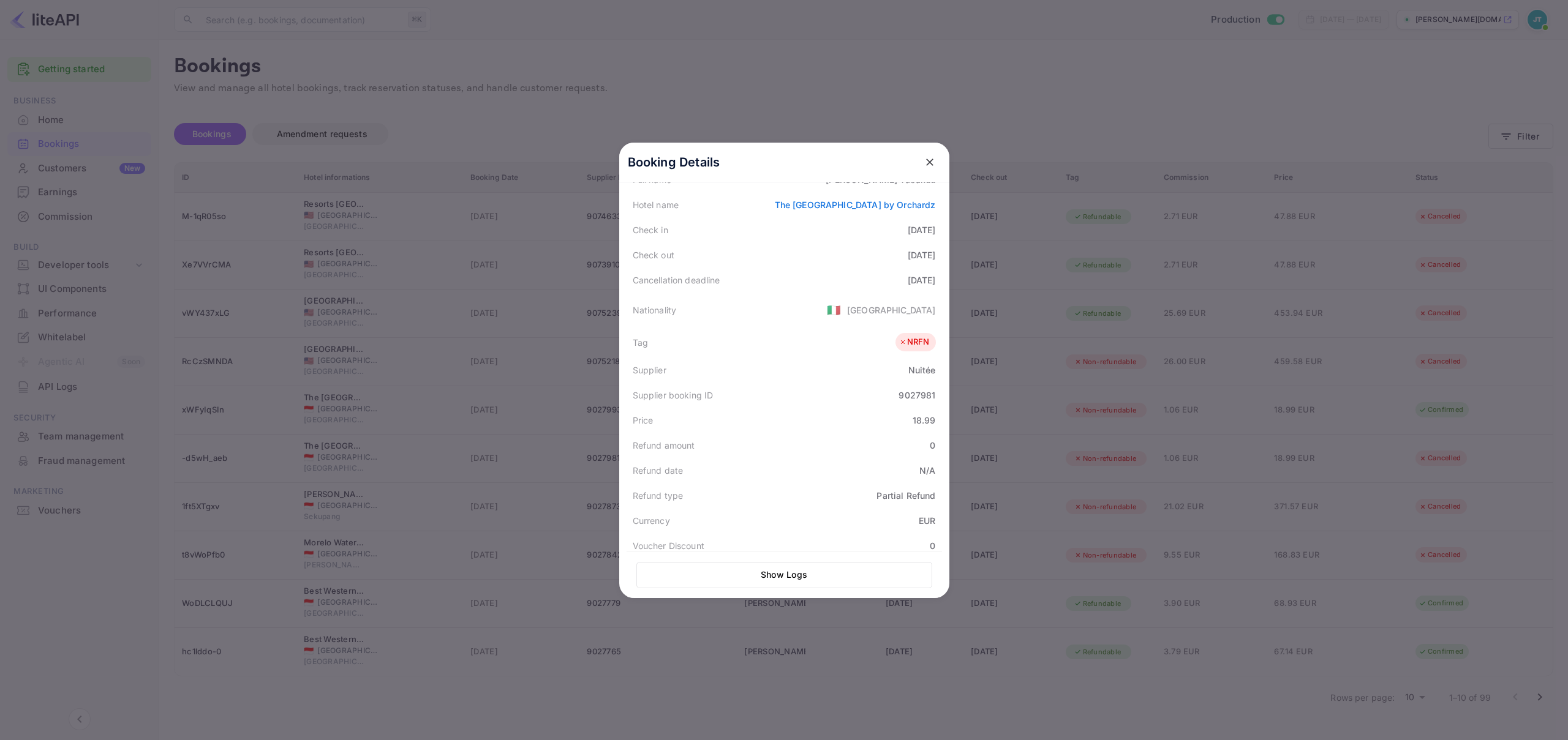
scroll to position [277, 0]
click at [928, 161] on icon "close" at bounding box center [930, 162] width 12 height 12
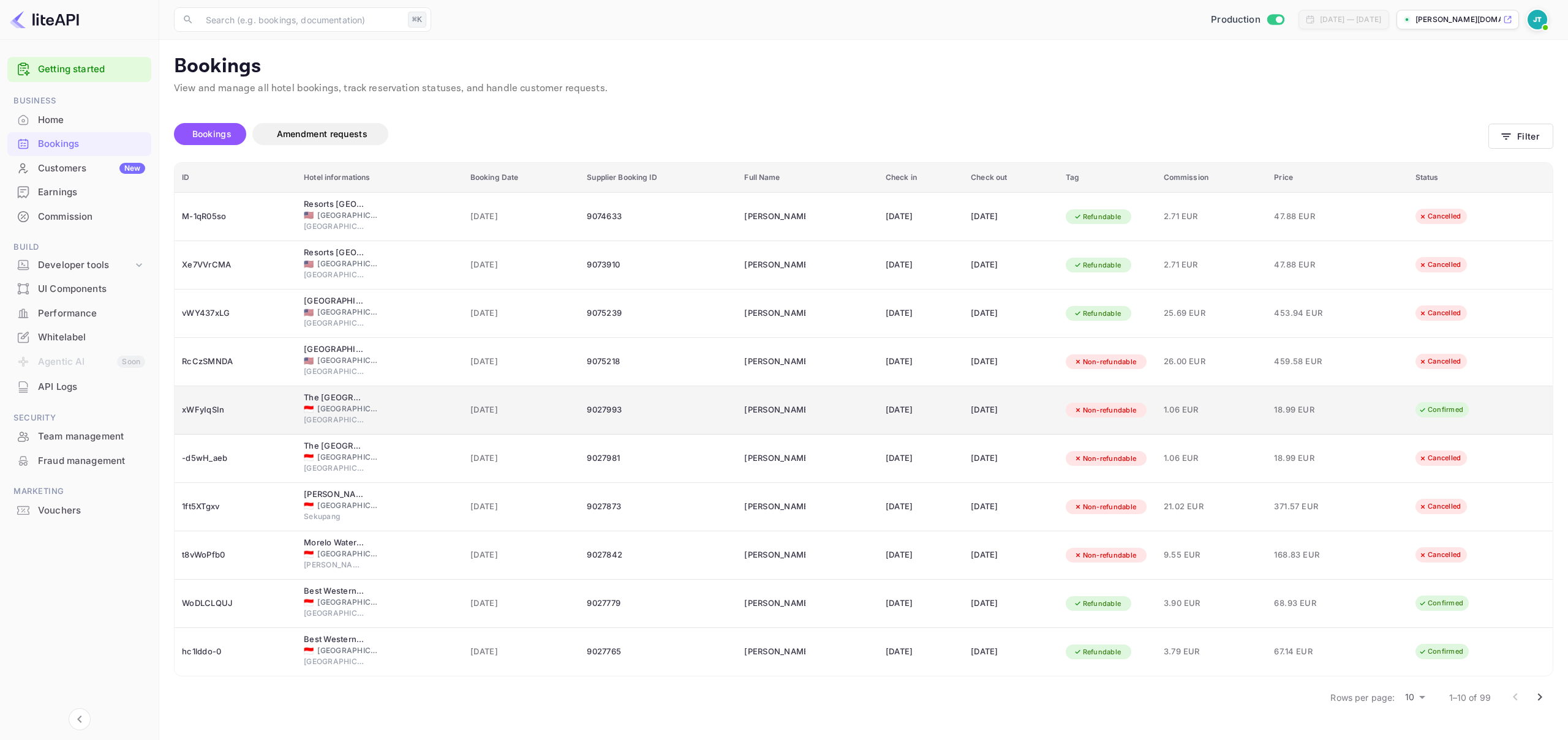
click at [206, 414] on div "xWFyIqSIn" at bounding box center [235, 411] width 107 height 20
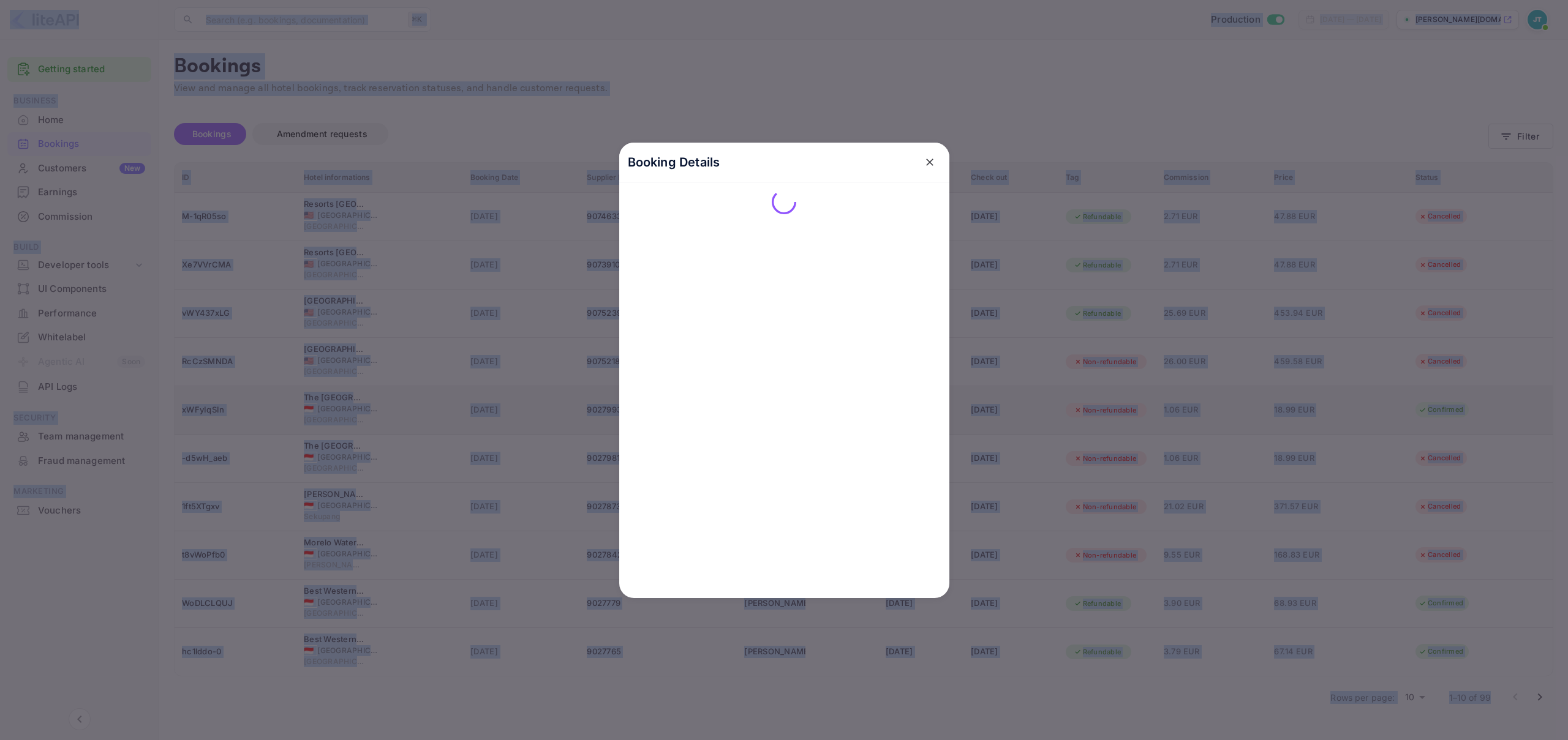
click at [206, 414] on div at bounding box center [784, 370] width 1568 height 740
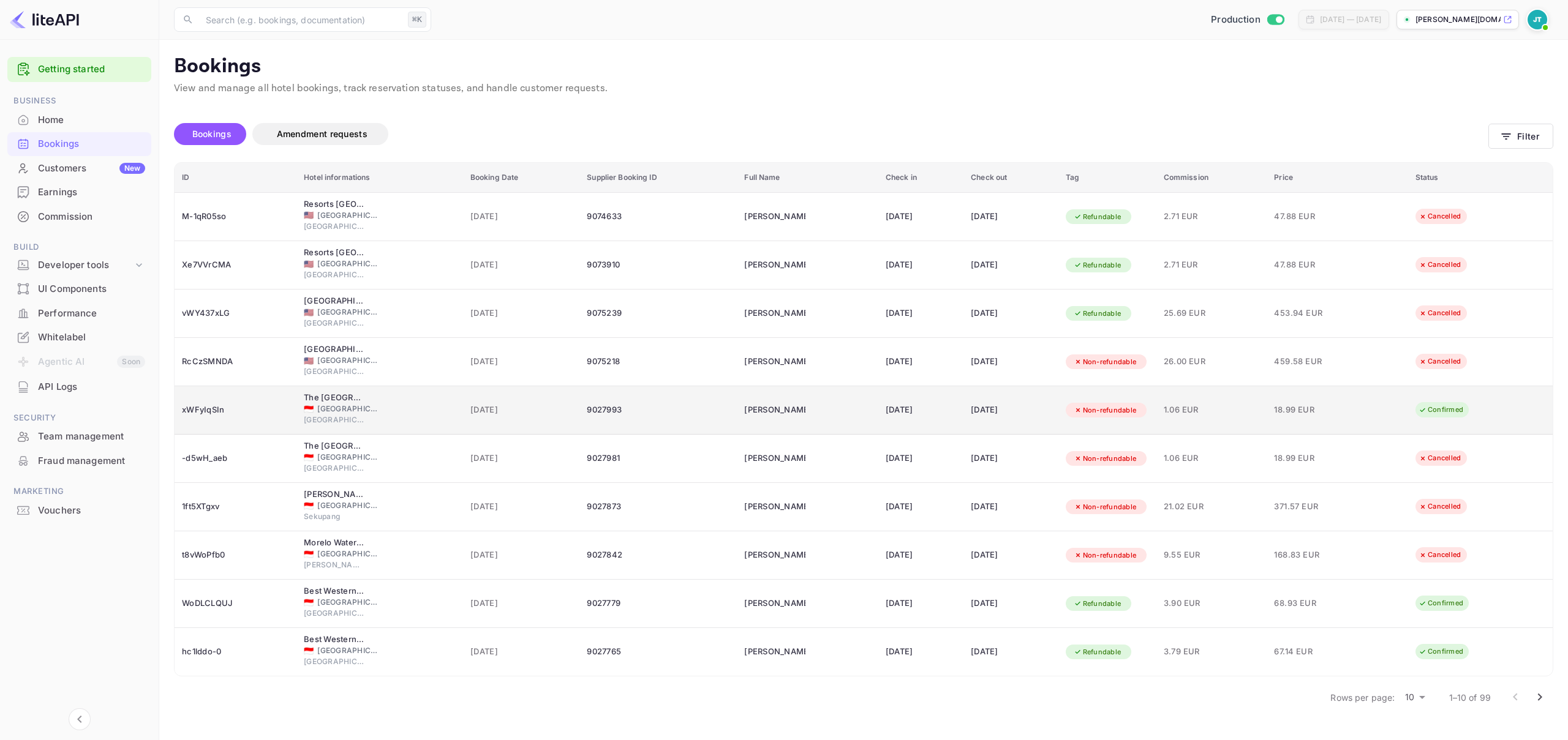
click at [190, 411] on div "xWFyIqSIn" at bounding box center [235, 411] width 107 height 20
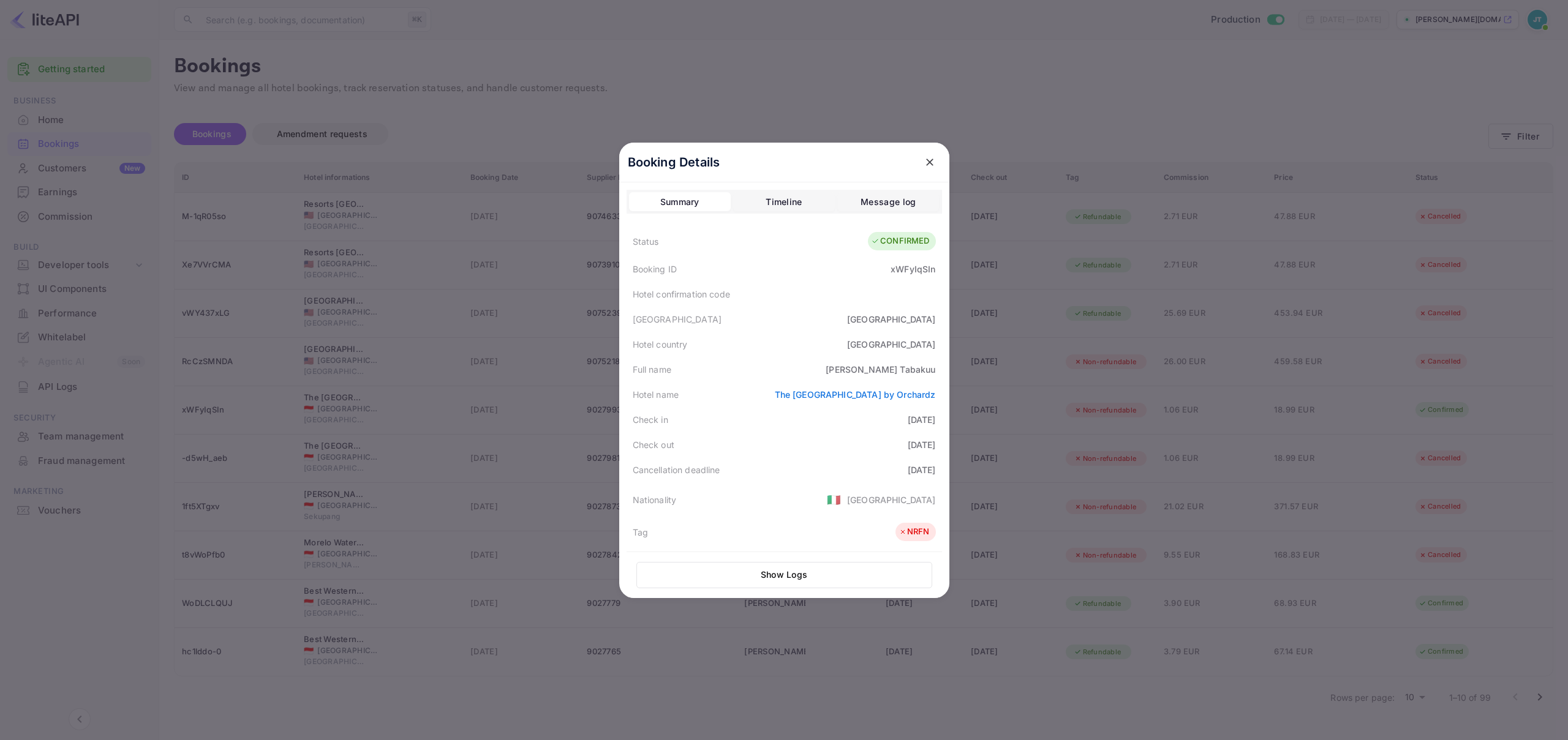
click at [896, 270] on div "xWFyIqSIn" at bounding box center [912, 268] width 44 height 13
copy div "xWFyIqSIn"
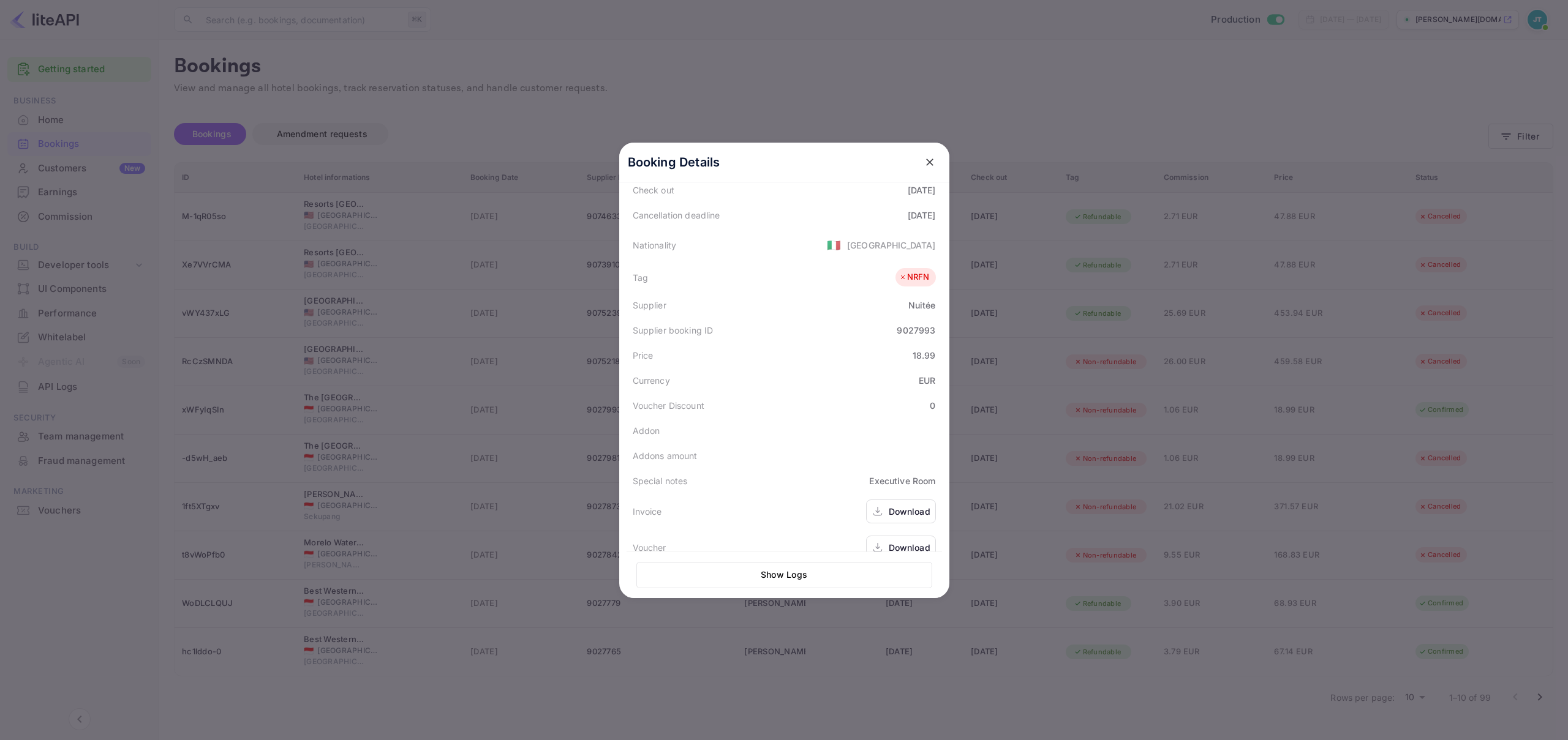
scroll to position [274, 0]
click at [933, 162] on button "close" at bounding box center [930, 162] width 22 height 22
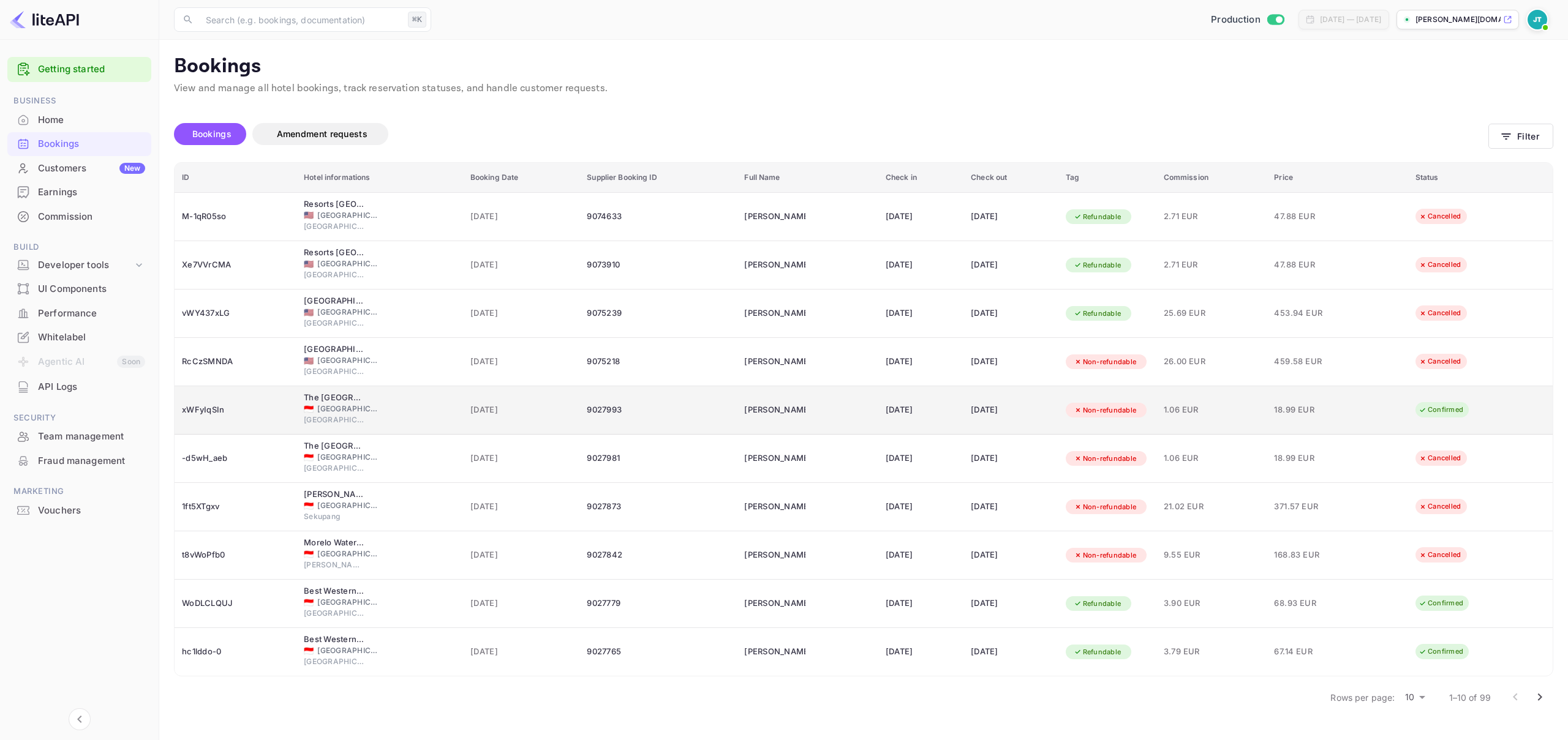
click at [216, 411] on div "xWFyIqSIn" at bounding box center [235, 411] width 107 height 20
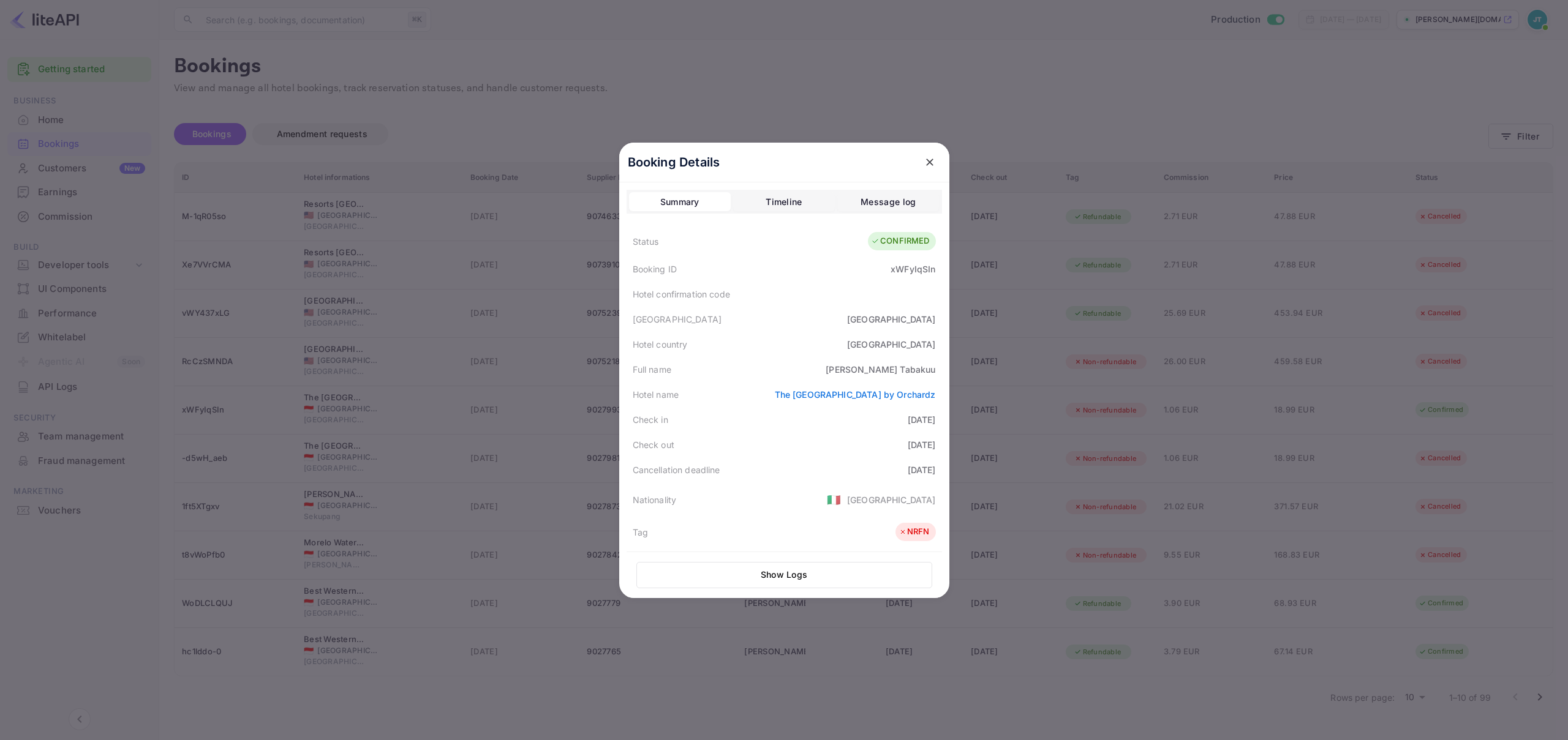
click at [913, 269] on div "xWFyIqSIn" at bounding box center [912, 268] width 44 height 13
copy div "xWFyIqSIn"
click at [929, 160] on icon "close" at bounding box center [930, 162] width 12 height 12
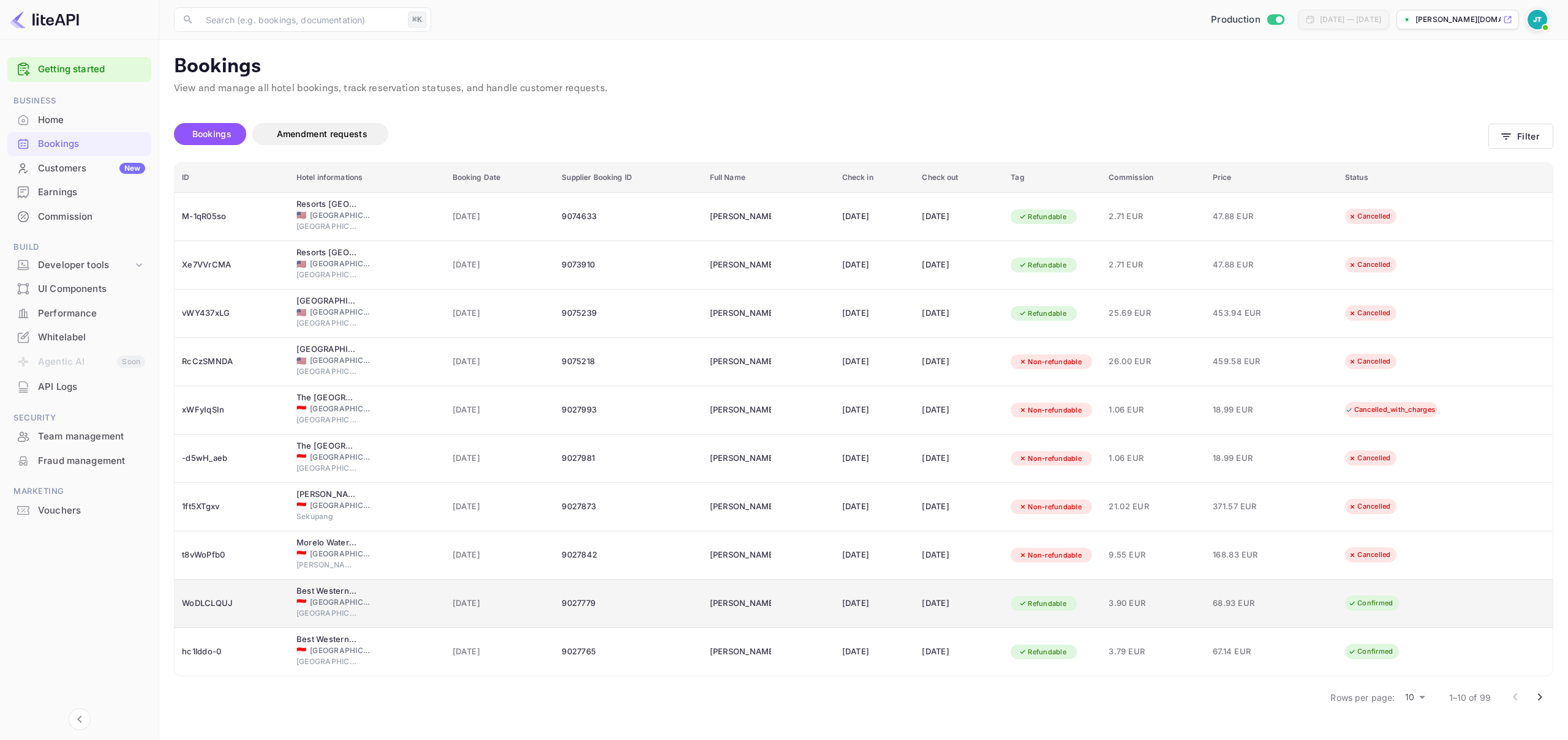
click at [207, 599] on div "WoDLCLQUJ" at bounding box center [232, 604] width 100 height 20
click at [183, 604] on div "WoDLCLQUJ" at bounding box center [232, 604] width 100 height 20
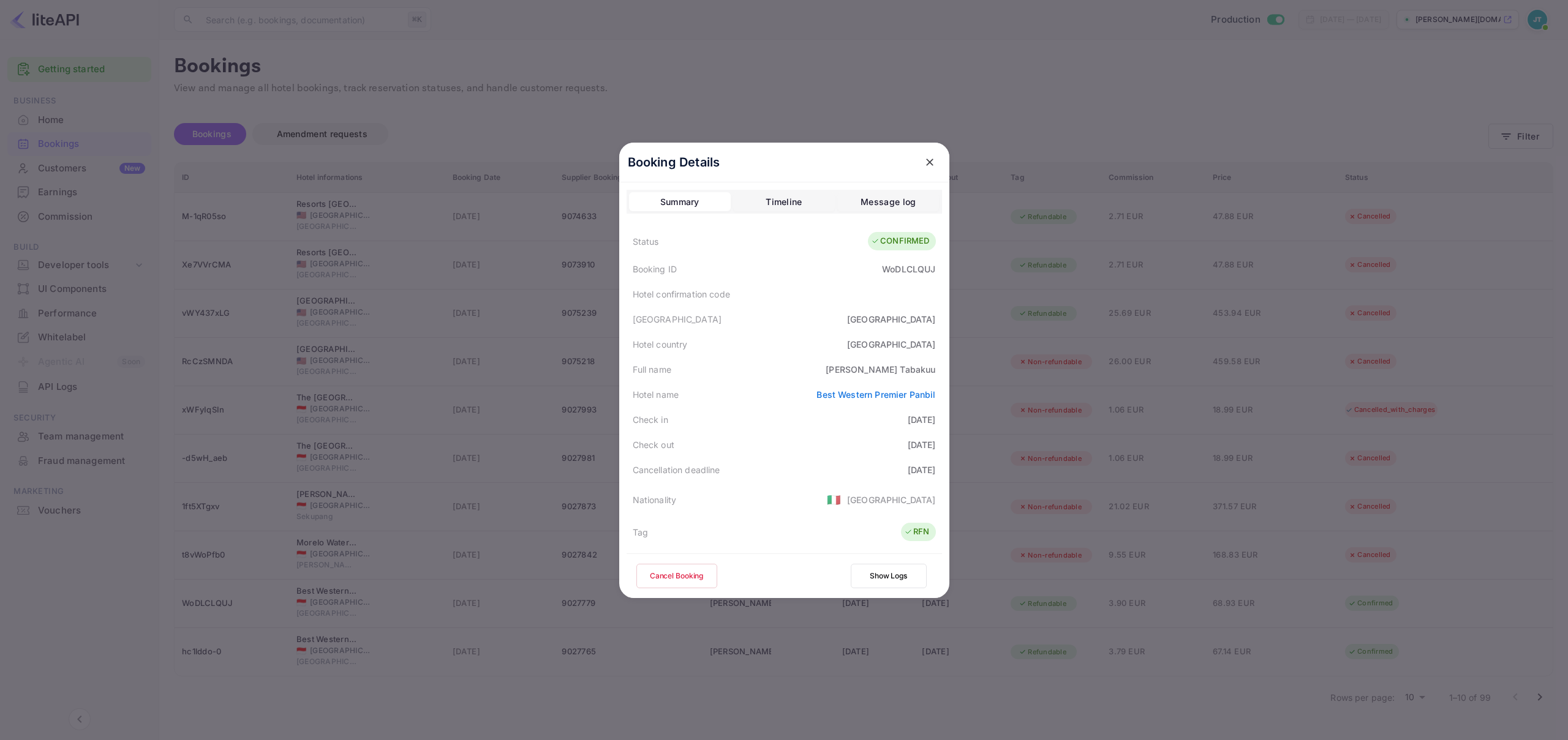
click at [900, 268] on div "WoDLCLQUJ" at bounding box center [908, 268] width 53 height 13
copy div "WoDLCLQUJ"
click at [911, 265] on div "WoDLCLQUJ" at bounding box center [908, 268] width 53 height 13
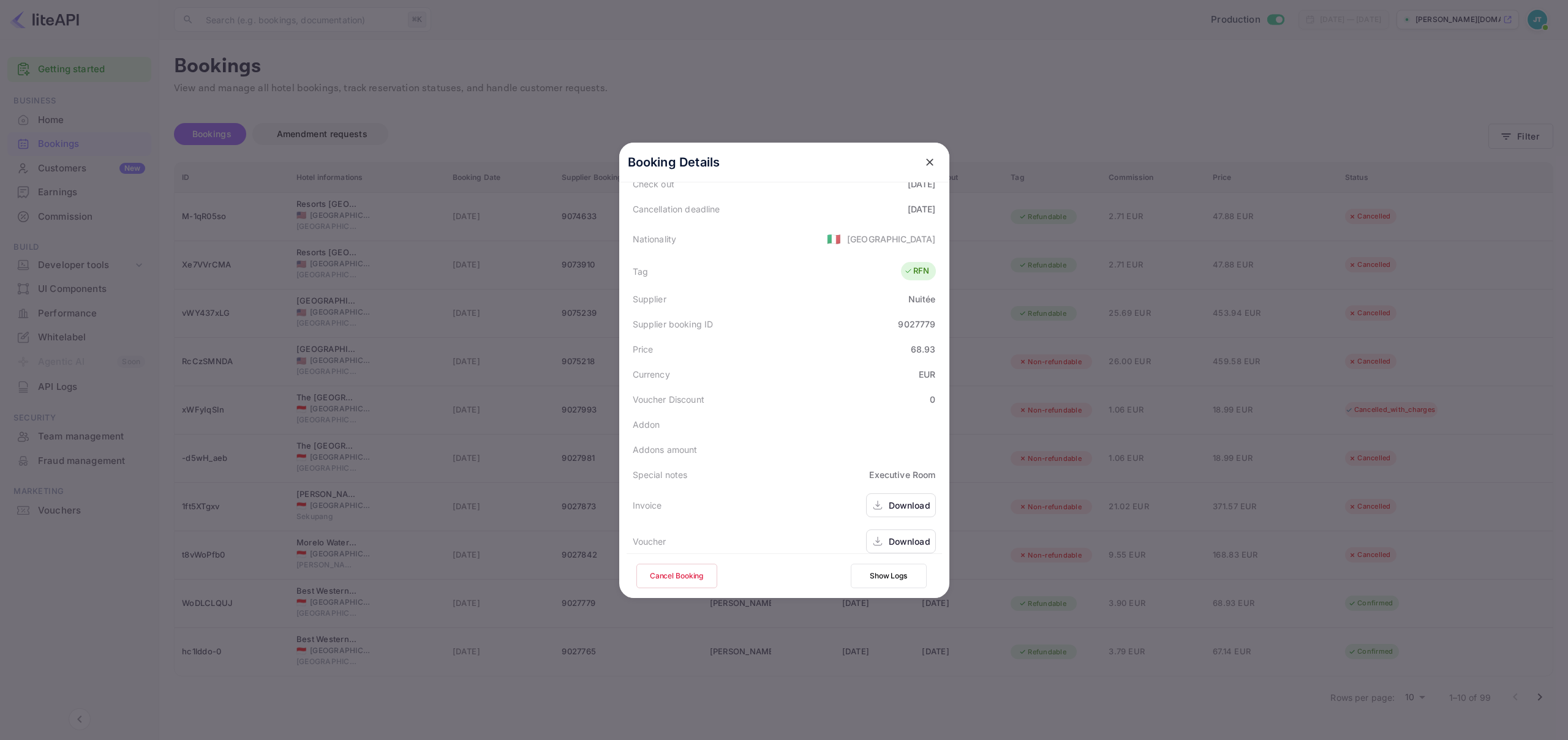
scroll to position [272, 0]
click at [921, 168] on button "close" at bounding box center [930, 162] width 22 height 22
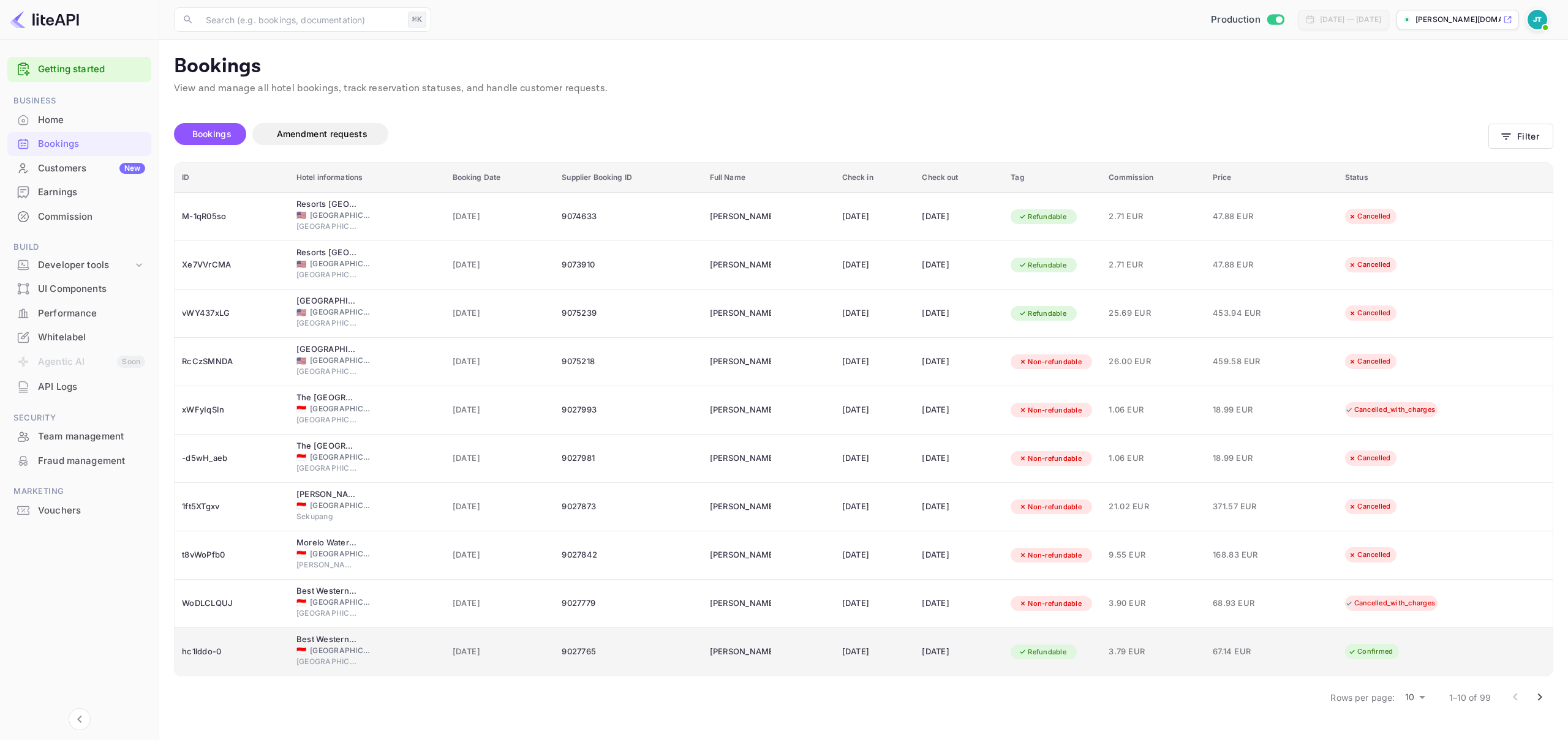
click at [228, 653] on div "hc1lddo-0" at bounding box center [232, 653] width 100 height 20
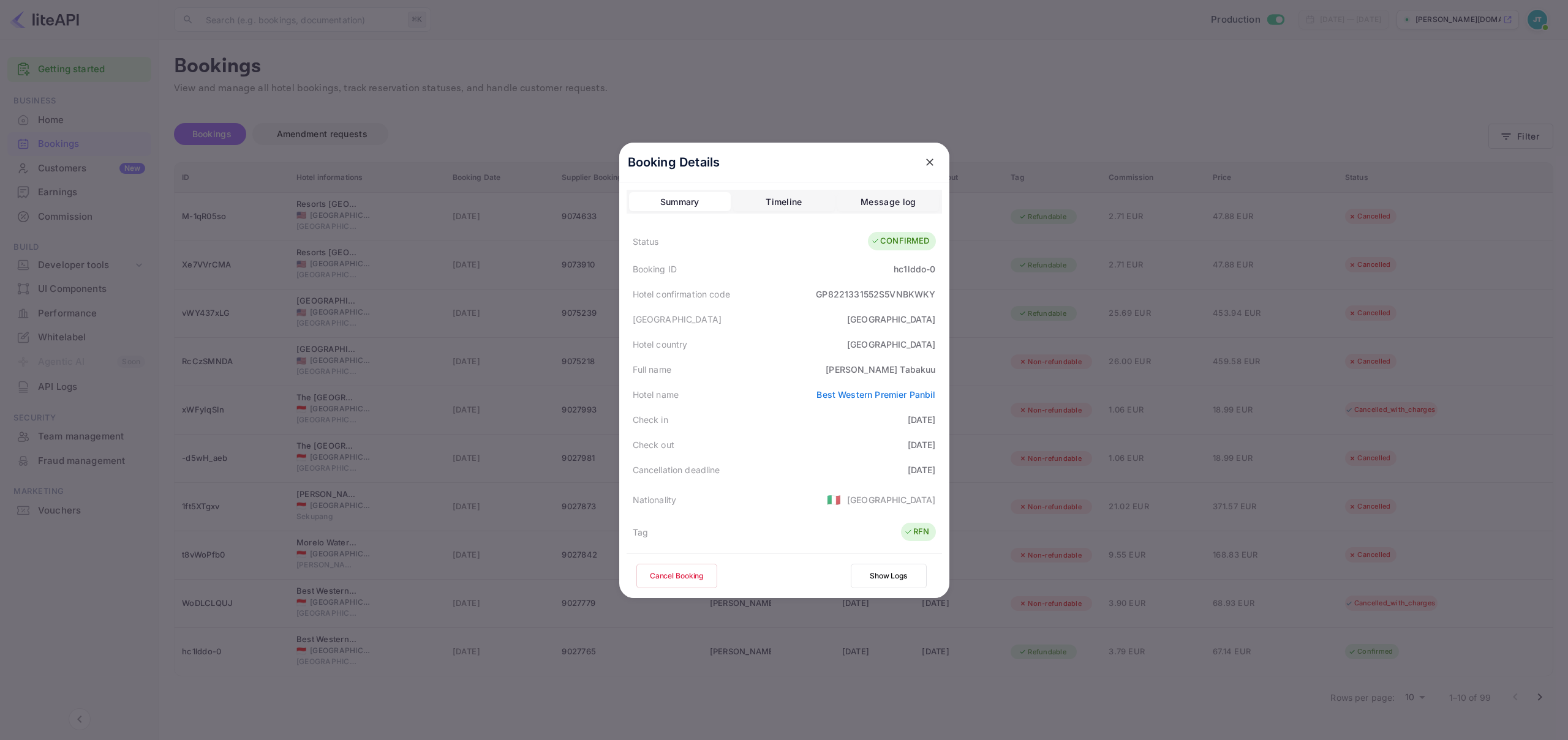
click at [894, 267] on div "hc1lddo-0" at bounding box center [914, 268] width 41 height 13
copy div "hc1lddo-0"
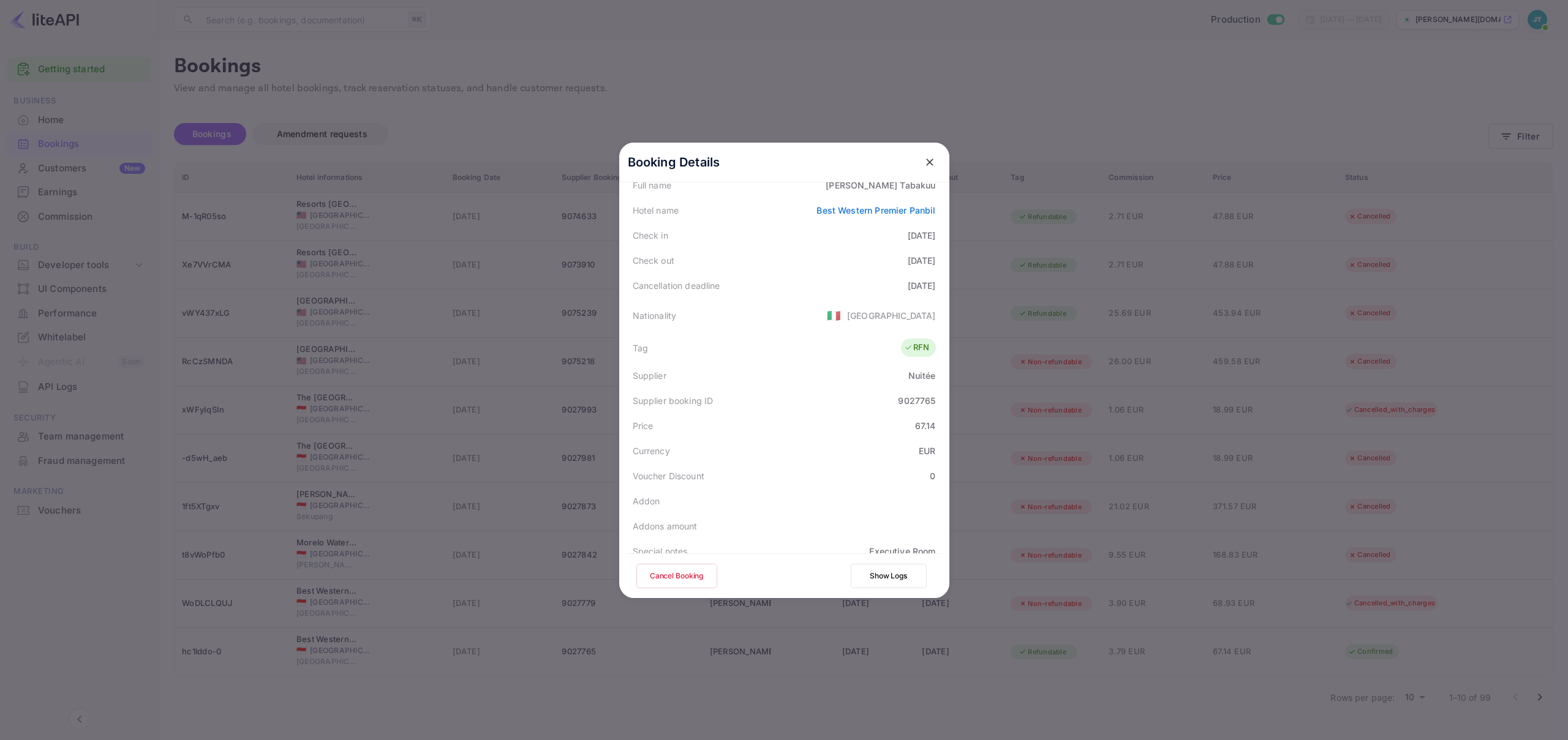
scroll to position [272, 0]
click at [924, 156] on icon "close" at bounding box center [930, 162] width 12 height 12
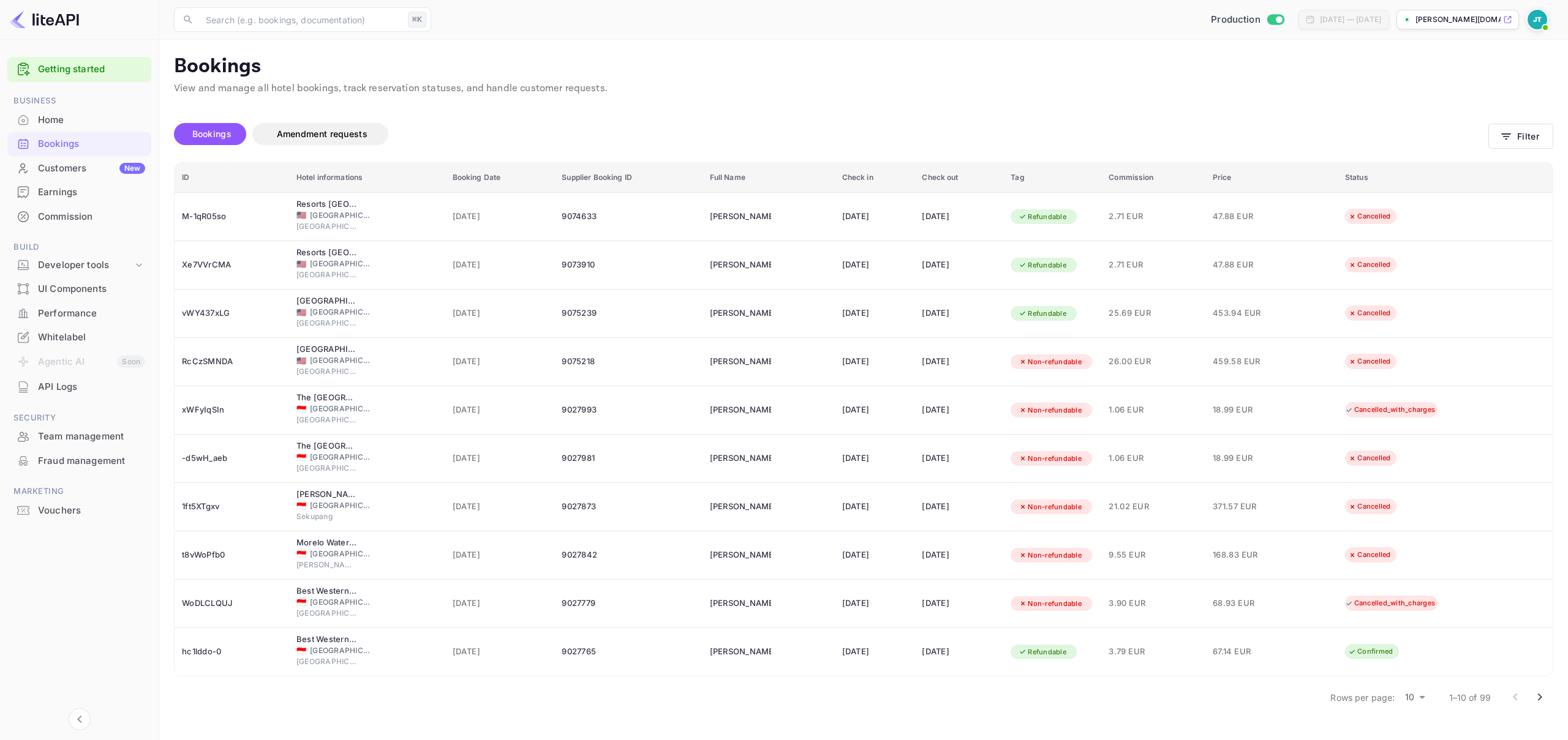
click at [1539, 697] on icon "Go to next page" at bounding box center [1539, 697] width 15 height 15
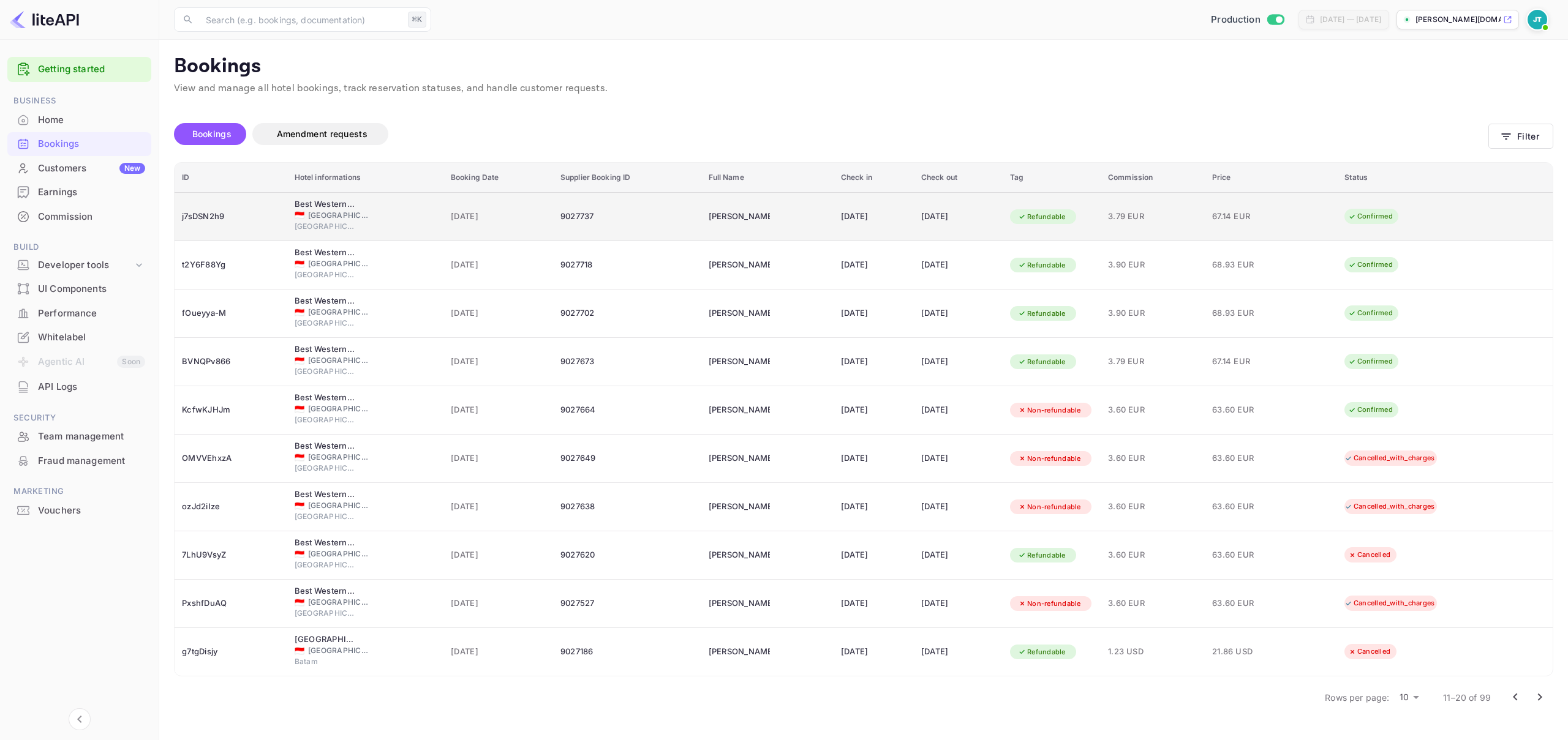
click at [207, 221] on div "j7sDSN2h9" at bounding box center [231, 217] width 98 height 20
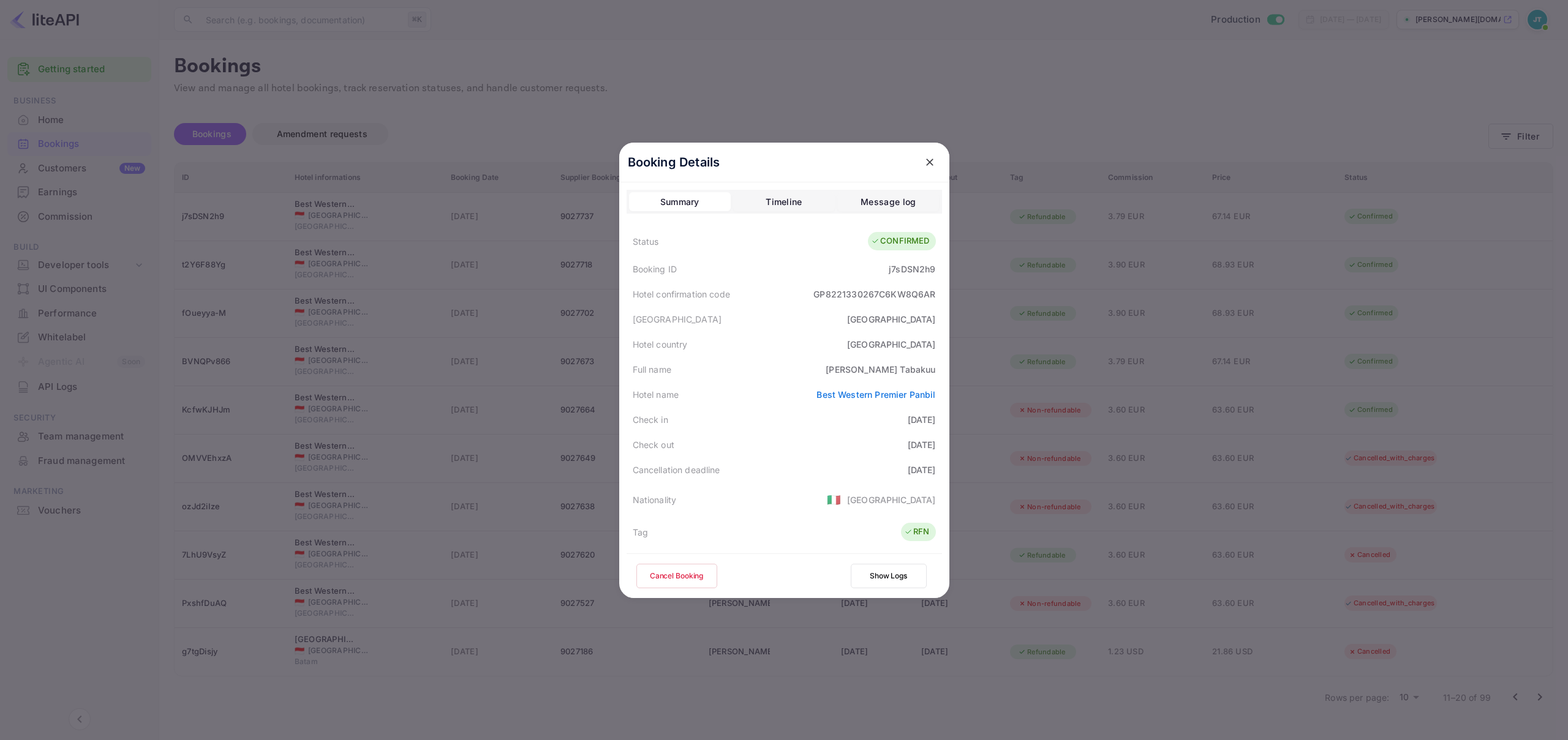
click at [901, 270] on div "j7sDSN2h9" at bounding box center [911, 268] width 46 height 13
copy div "j7sDSN2h9"
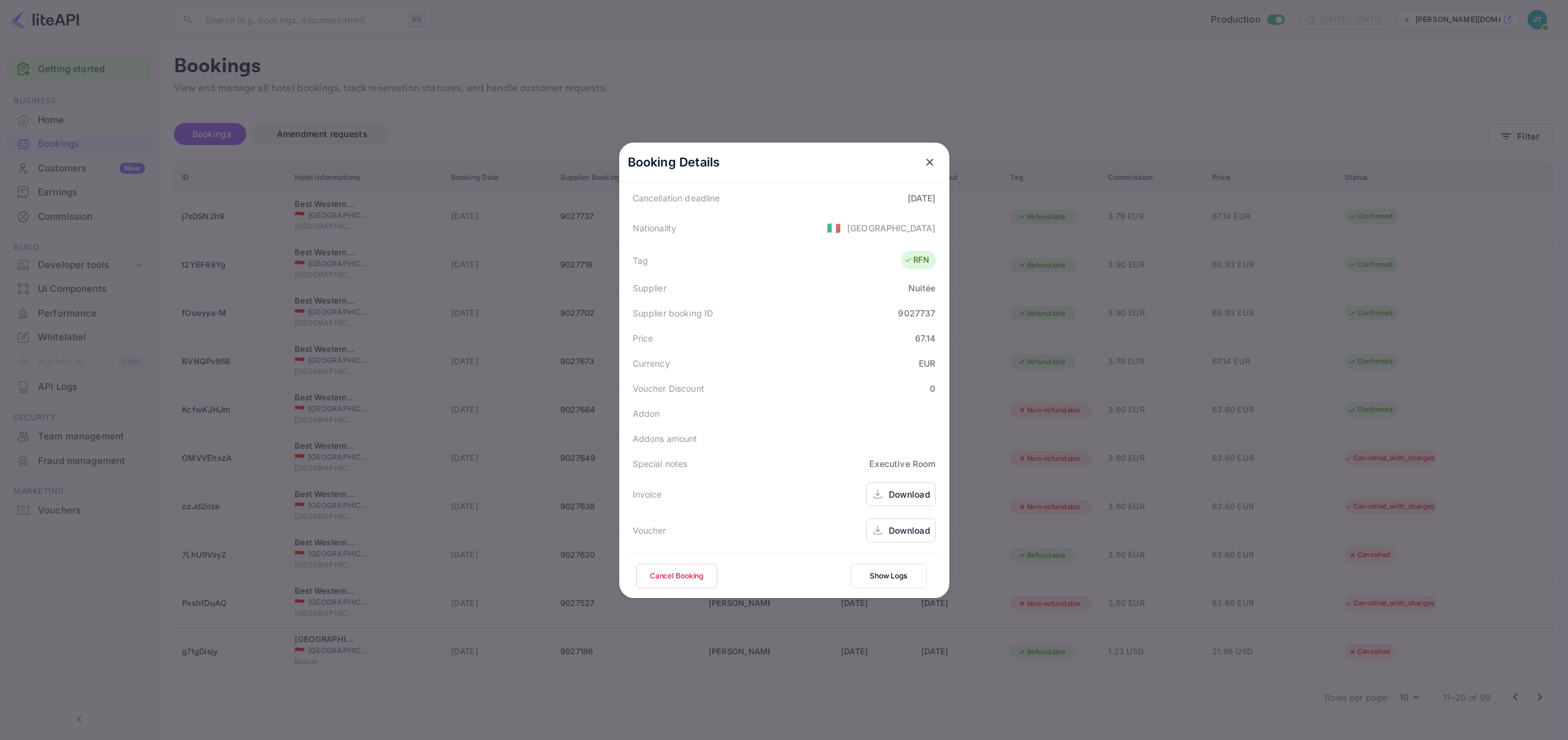
click at [924, 160] on icon "close" at bounding box center [930, 162] width 12 height 12
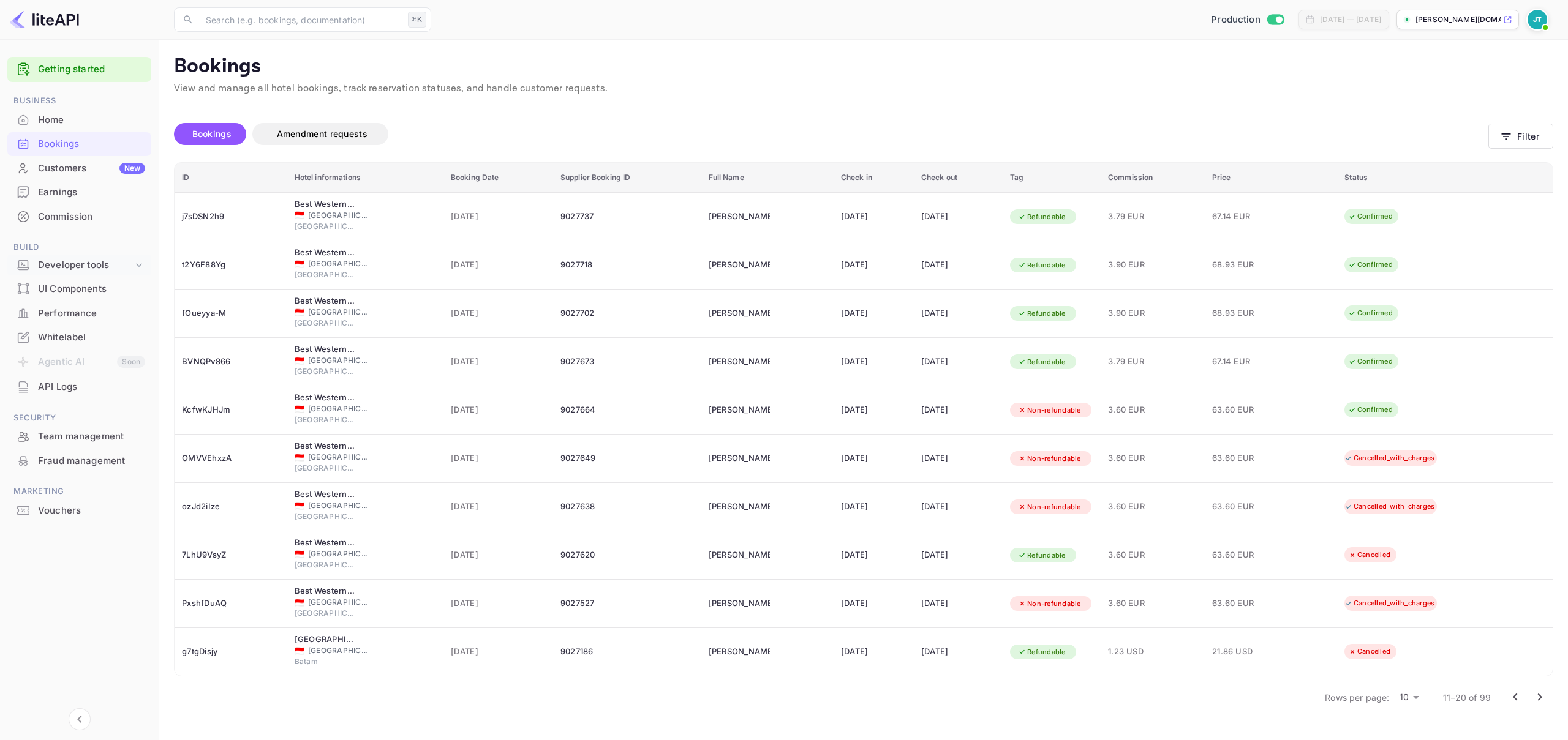
click at [109, 266] on div "Developer tools" at bounding box center [86, 265] width 95 height 14
click at [76, 323] on p "Webhooks" at bounding box center [65, 323] width 43 height 13
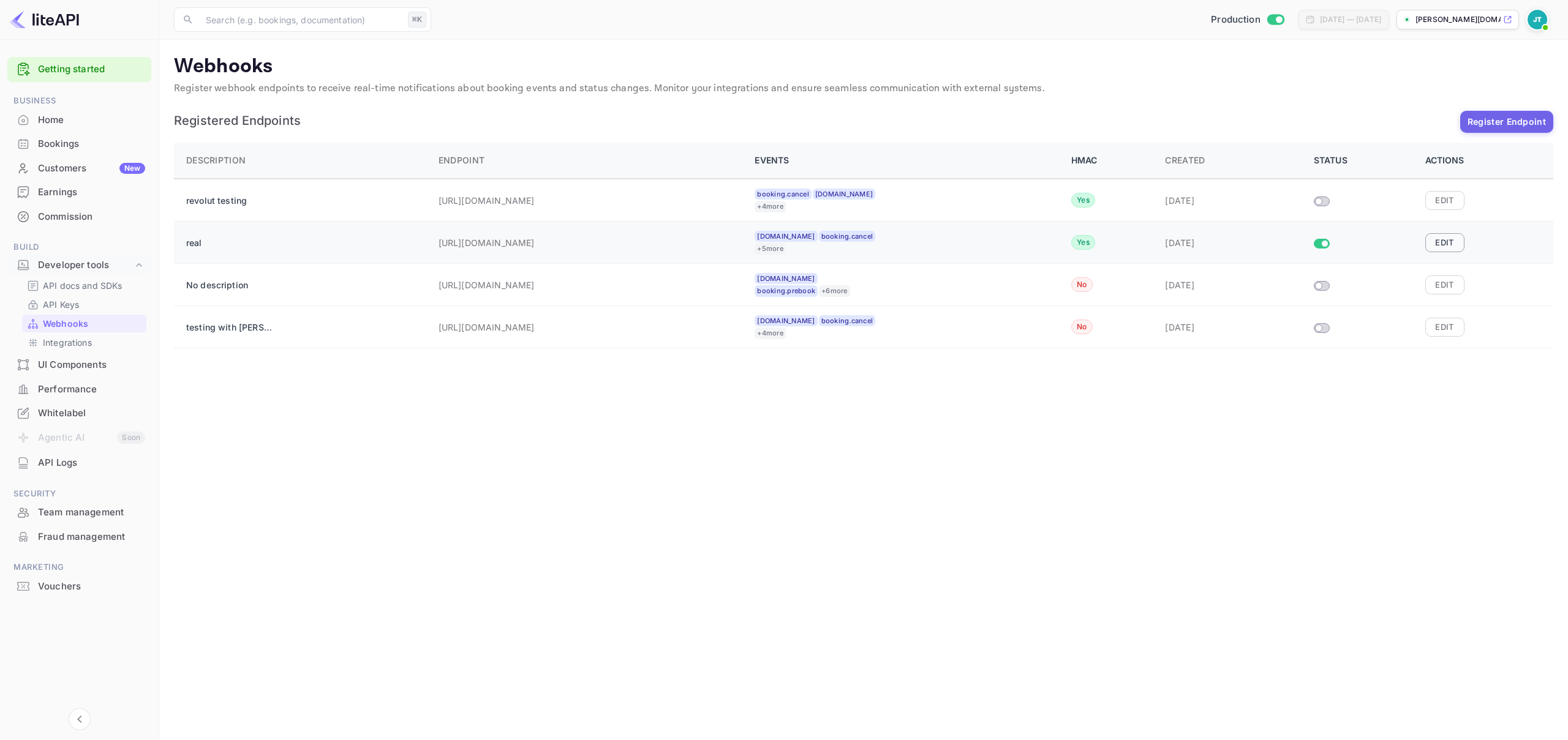
click at [1446, 241] on button "Edit" at bounding box center [1445, 242] width 39 height 19
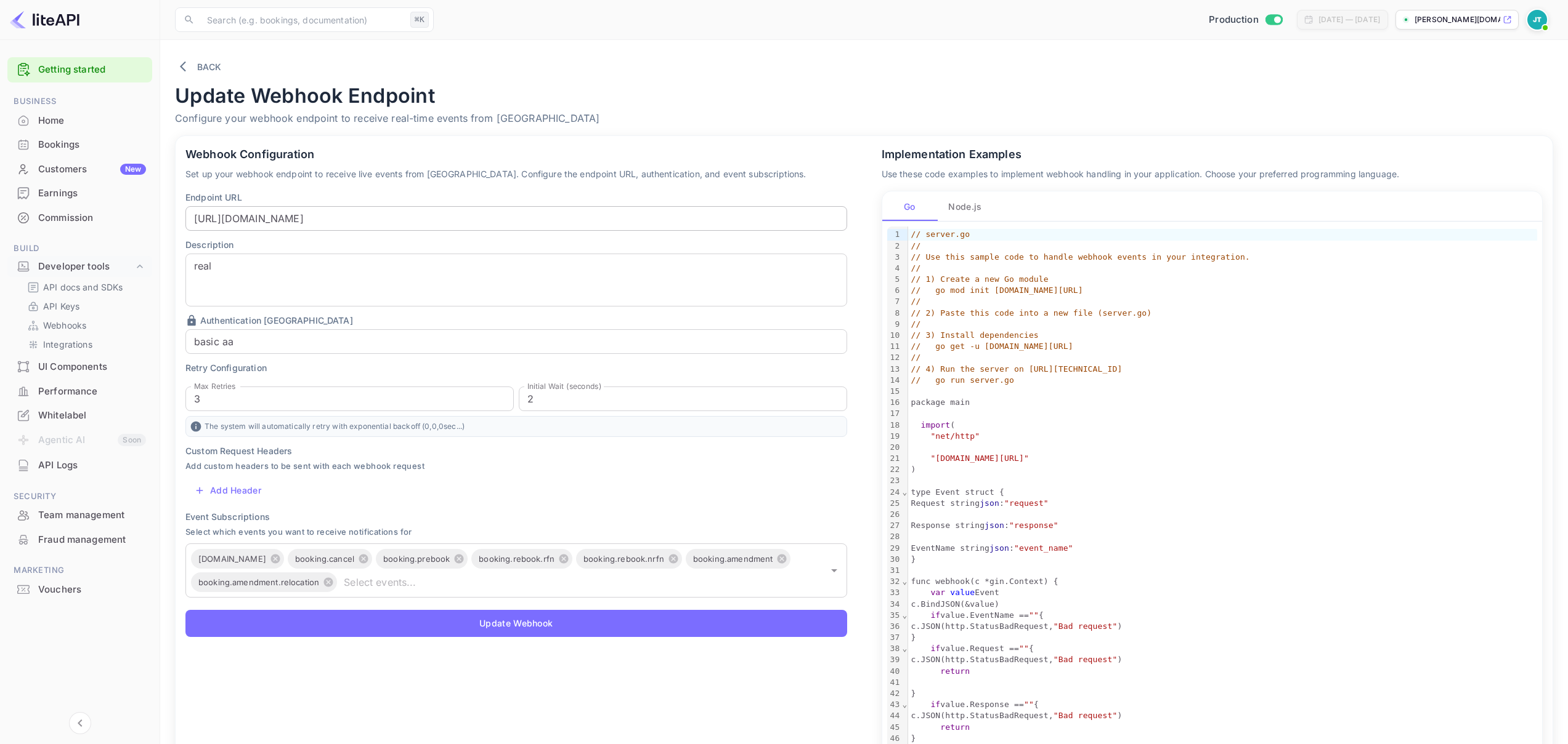
click at [417, 218] on input "[URL][DOMAIN_NAME]" at bounding box center [516, 218] width 661 height 25
click at [94, 148] on div "Bookings" at bounding box center [92, 145] width 108 height 14
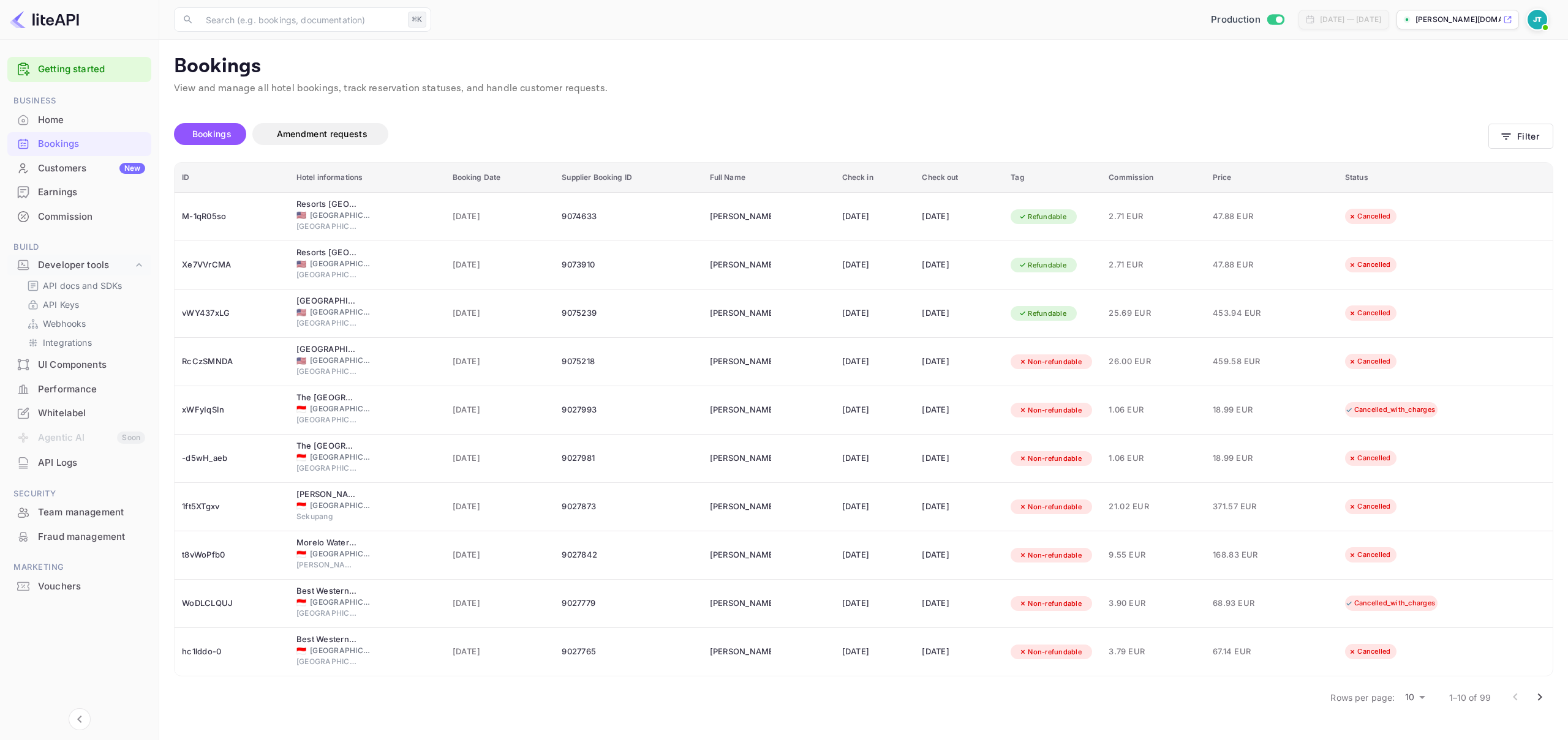
click at [1418, 698] on body "Getting started Business Home Bookings Customers New Earnings Commission Build …" at bounding box center [784, 370] width 1568 height 740
click at [1421, 719] on li "50" at bounding box center [1415, 719] width 31 height 22
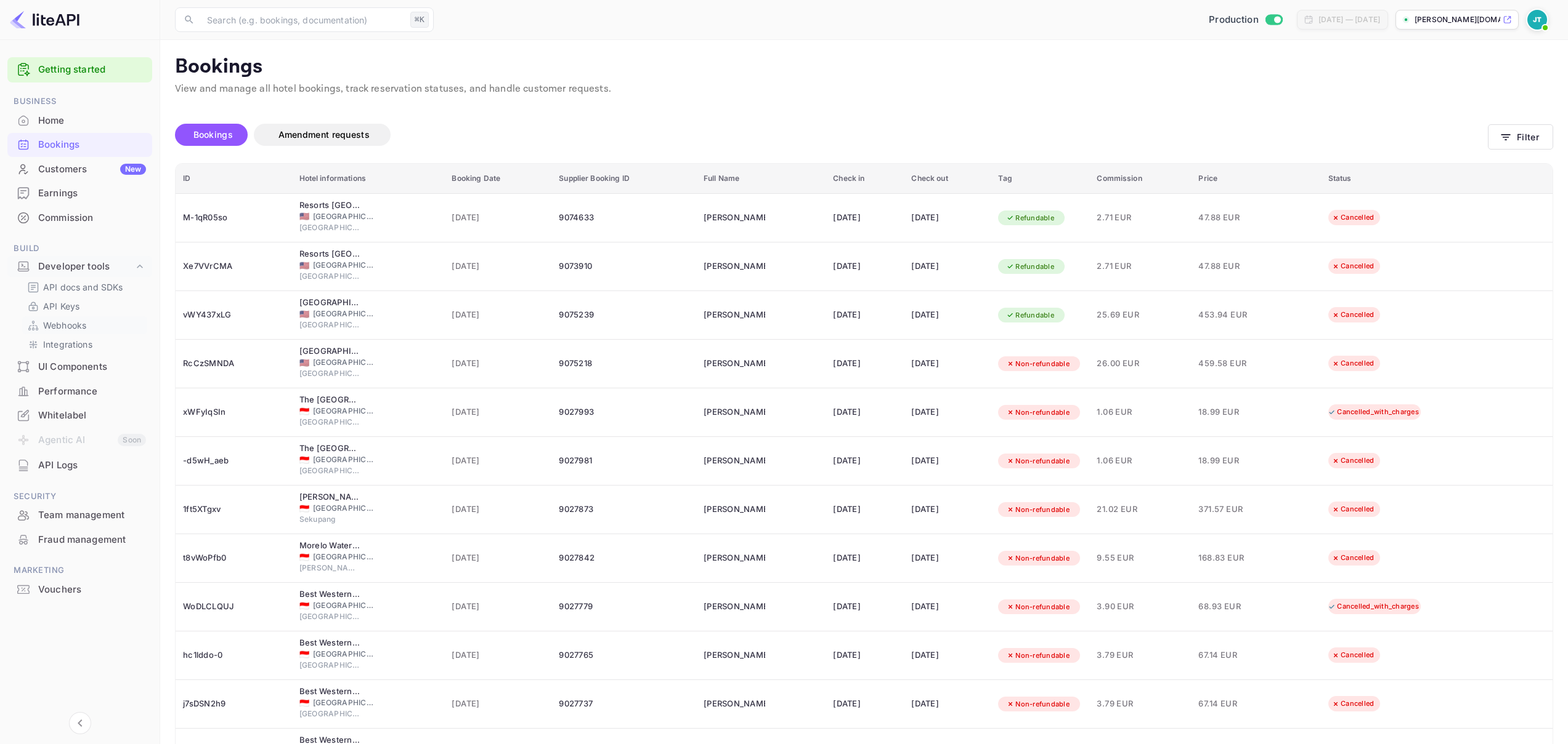
click at [90, 327] on link "Webhooks" at bounding box center [84, 325] width 116 height 13
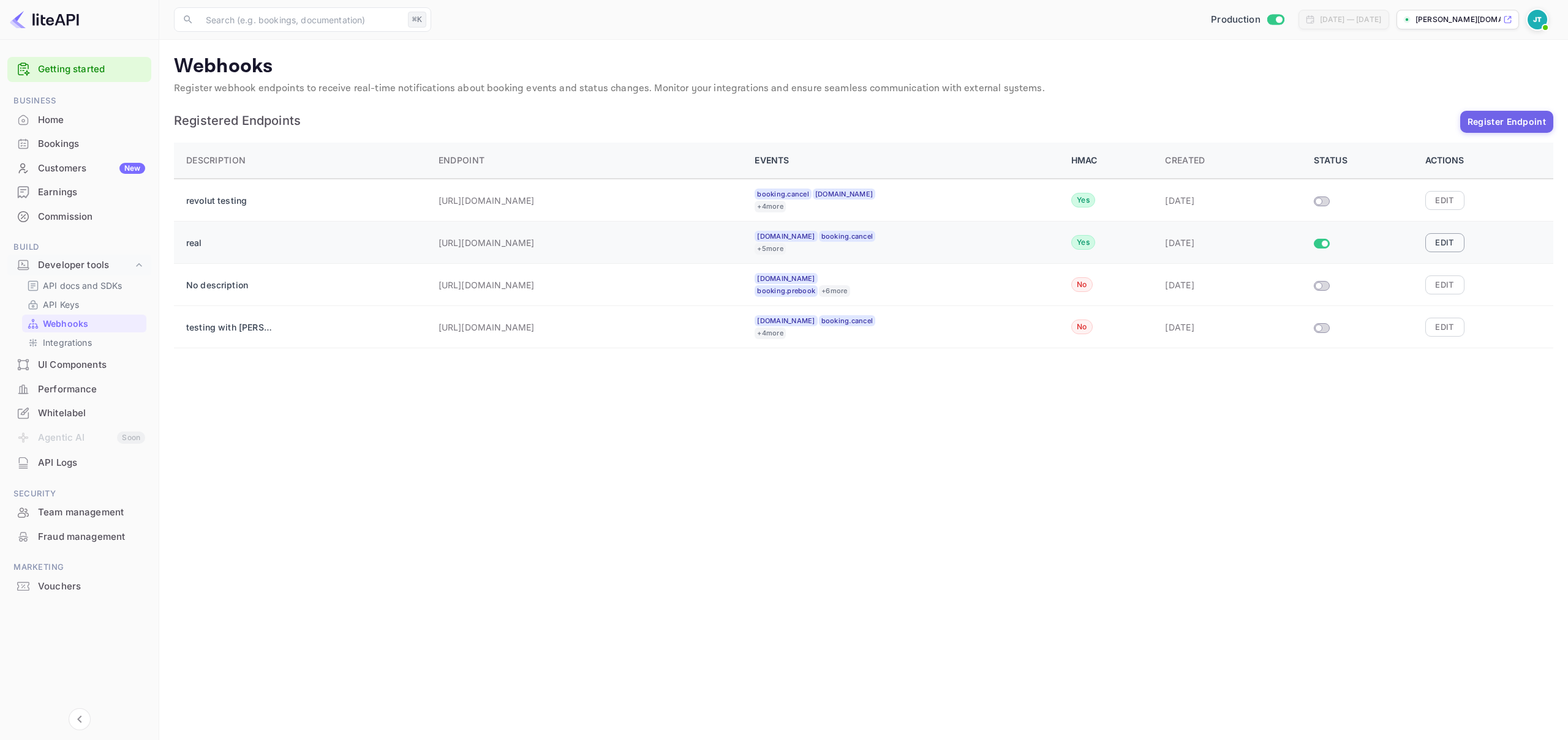
click at [1448, 237] on button "Edit" at bounding box center [1445, 242] width 39 height 19
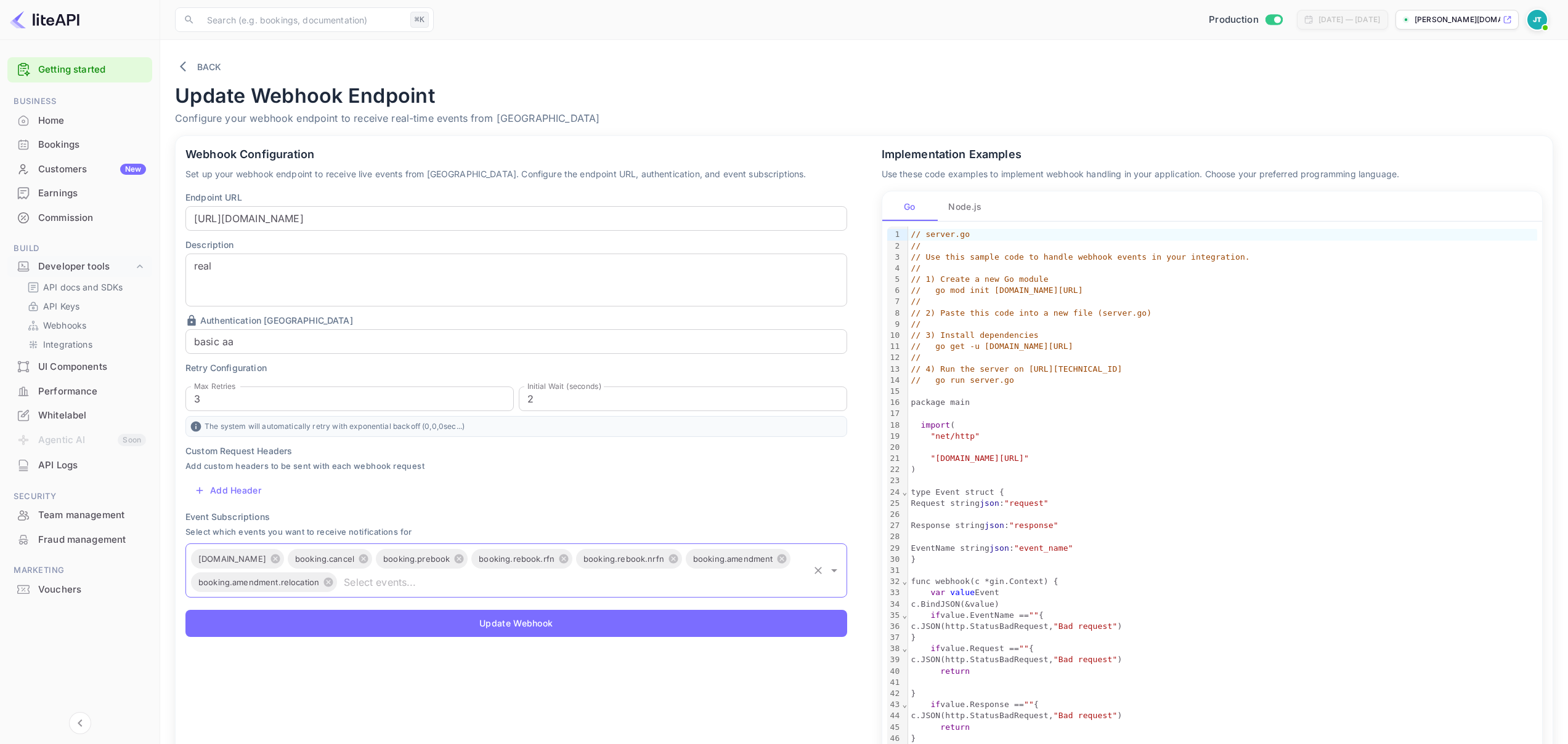
click at [423, 584] on input "text" at bounding box center [572, 582] width 468 height 17
click at [318, 495] on li "booking.cancel_error" at bounding box center [516, 505] width 661 height 22
click at [474, 587] on input "text" at bounding box center [629, 582] width 356 height 17
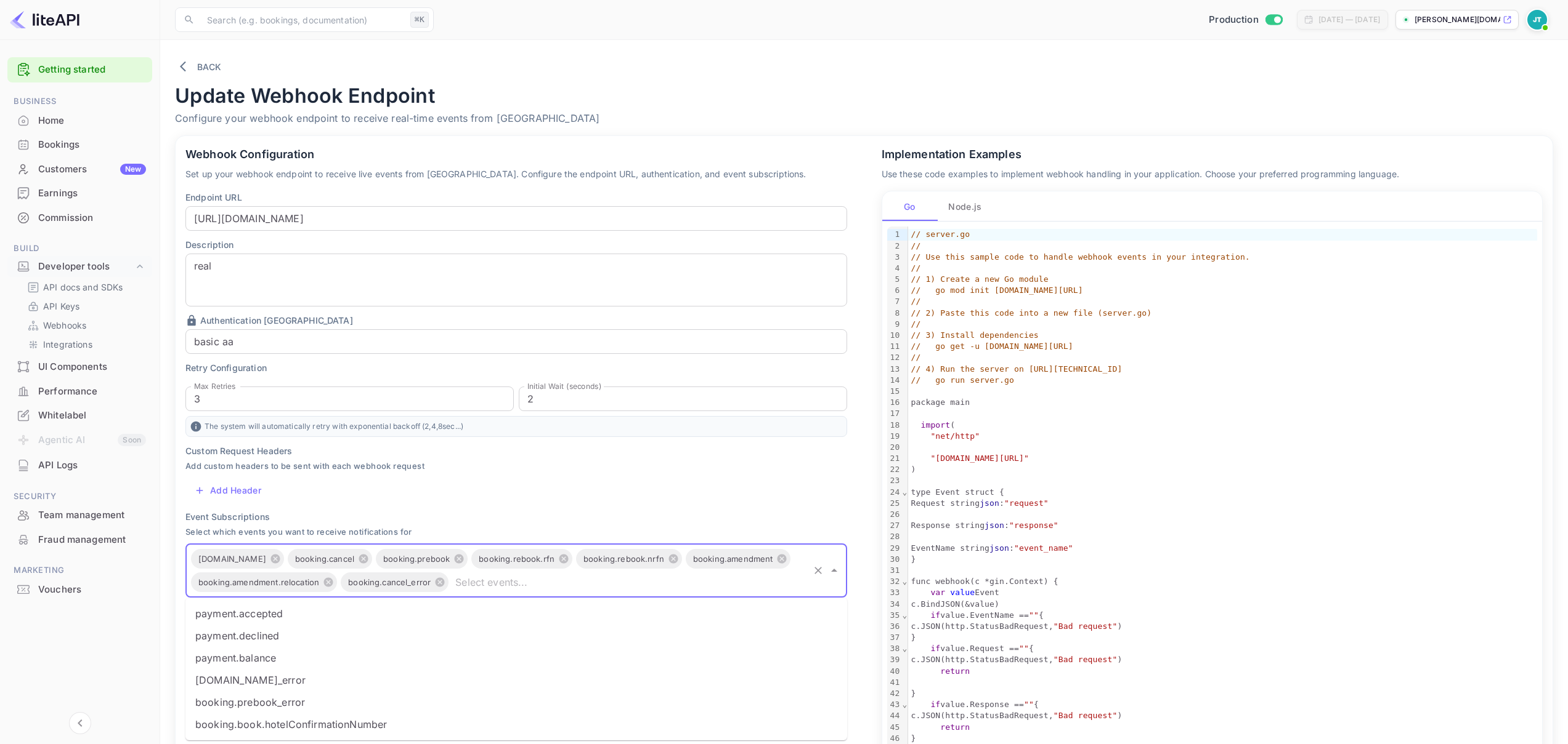
scroll to position [144, 0]
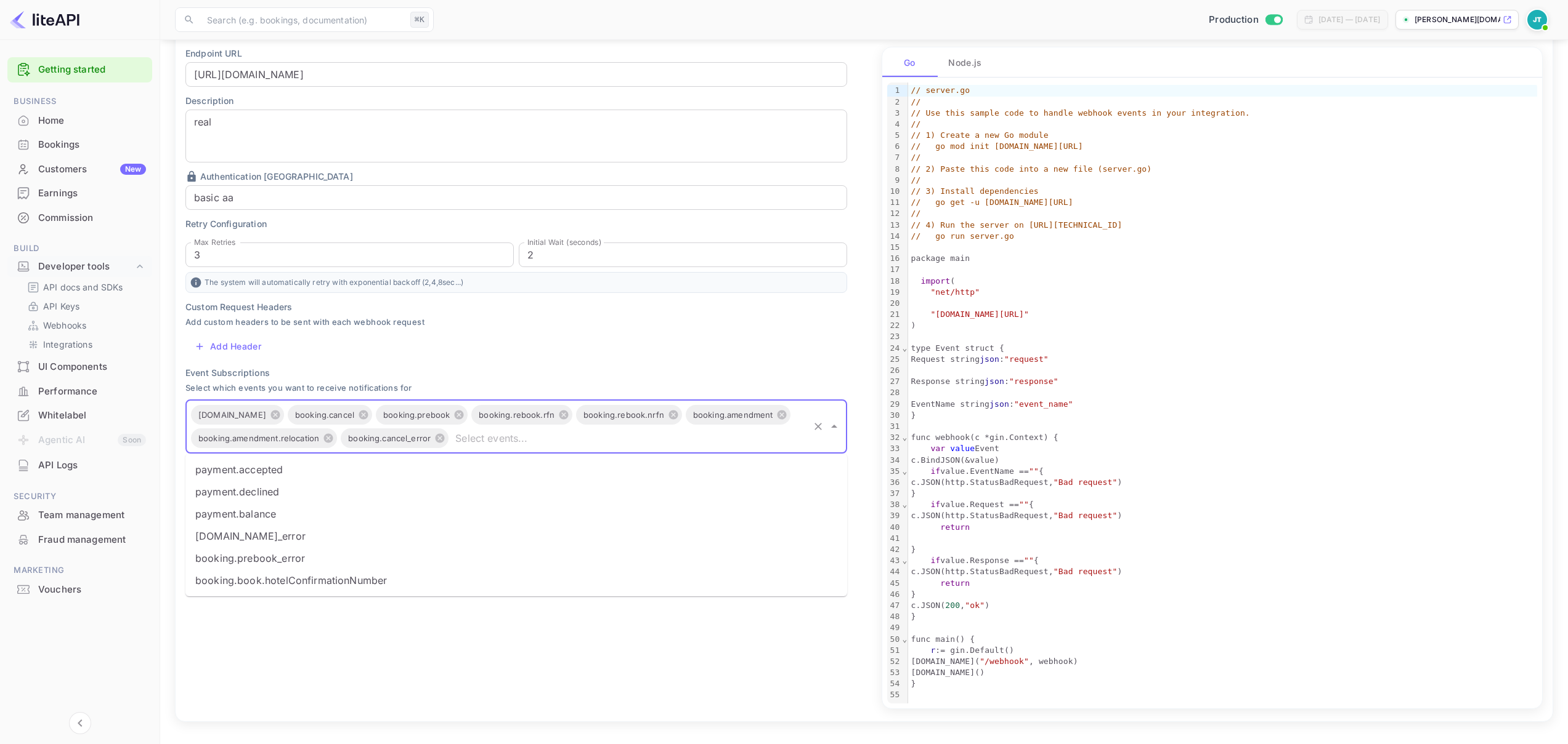
click at [464, 699] on div "Webhook Configuration Set up your webhook endpoint to receive live events from …" at bounding box center [509, 349] width 696 height 744
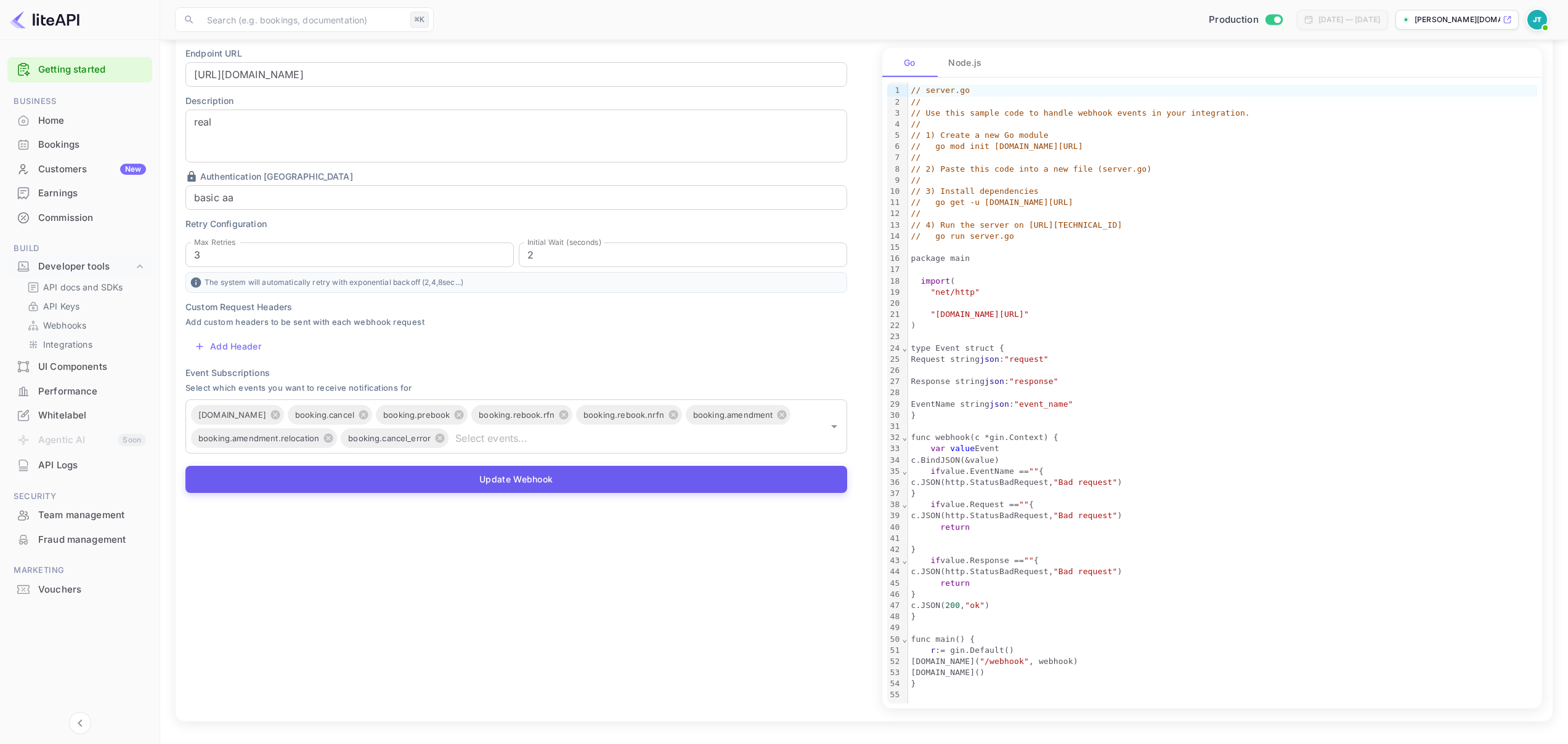
click at [481, 474] on button "Update Webhook" at bounding box center [516, 479] width 661 height 27
